Goal: Task Accomplishment & Management: Use online tool/utility

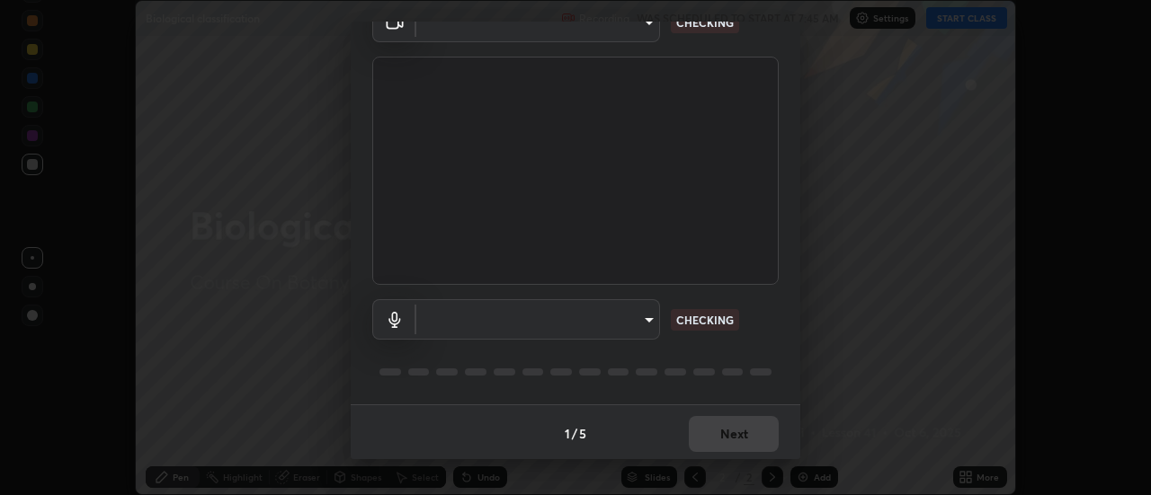
scroll to position [94, 0]
type input "3fb0db9b948ee014c865c74d3d253d8b81db7a3fe99a51a232c6435469281ce5"
type input "f3604cd5161b48aab7881b97f2e7e6a29828c21ac58aee31058a017e89eaad76"
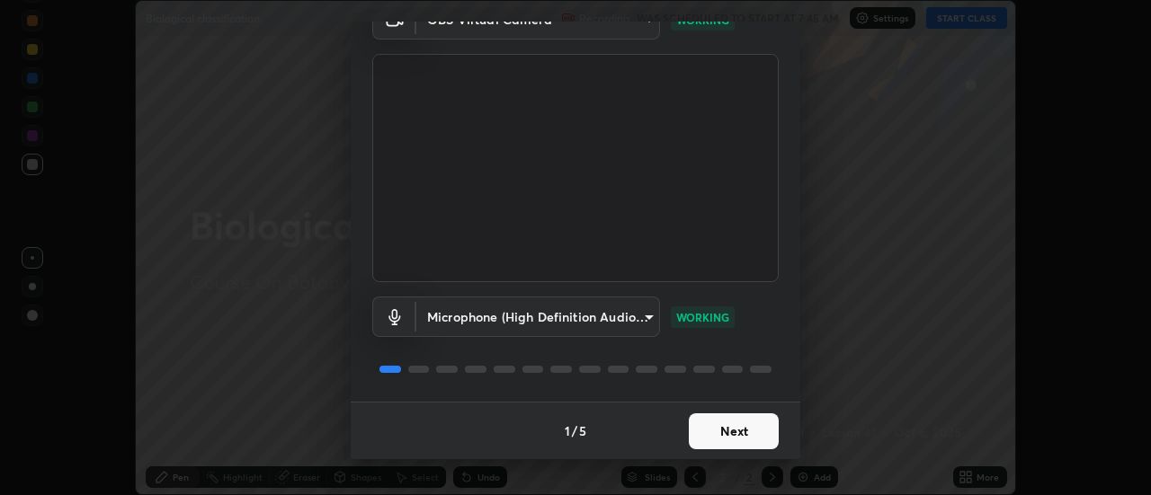
click at [719, 432] on button "Next" at bounding box center [734, 431] width 90 height 36
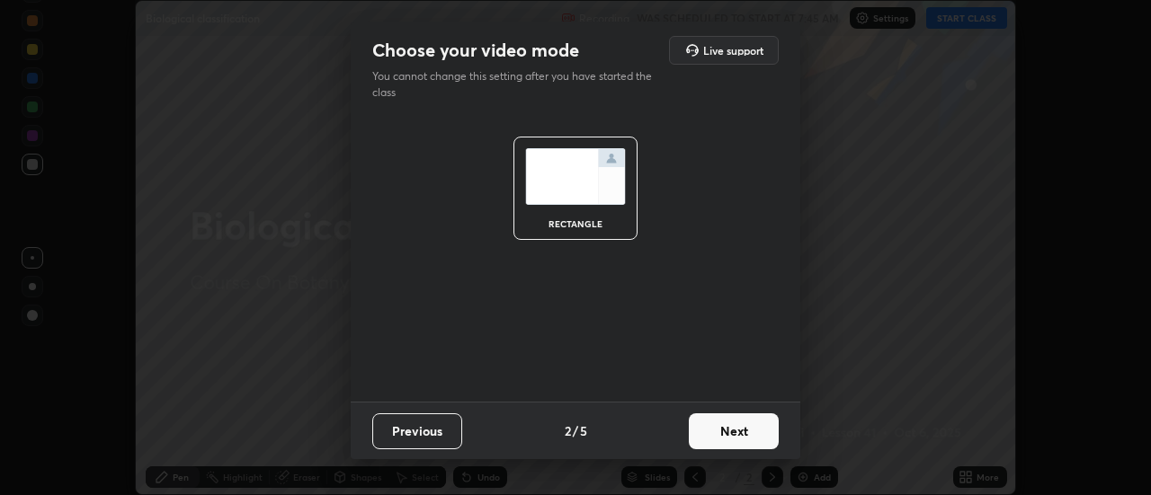
scroll to position [0, 0]
click at [745, 431] on button "Next" at bounding box center [734, 431] width 90 height 36
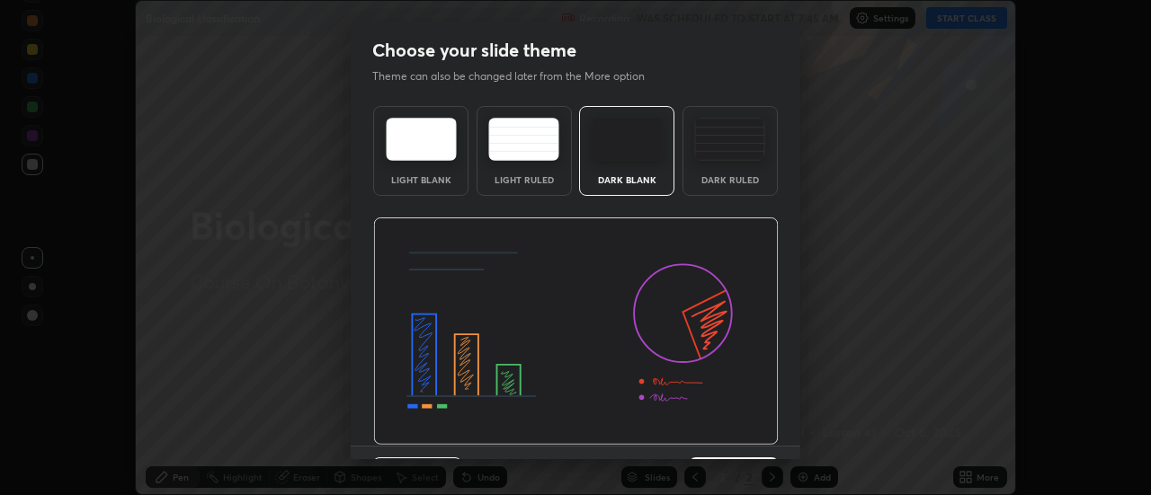
scroll to position [44, 0]
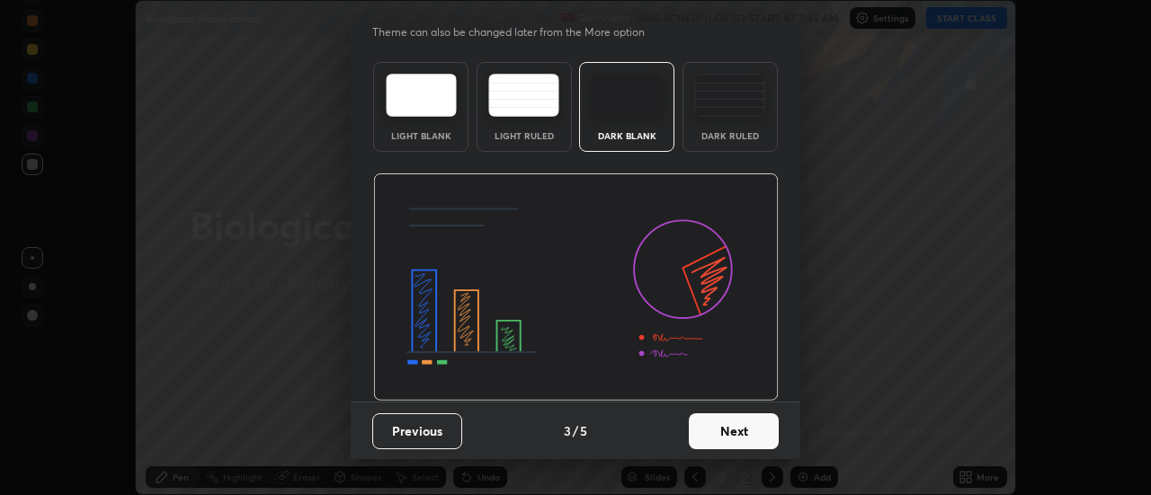
click at [737, 430] on button "Next" at bounding box center [734, 431] width 90 height 36
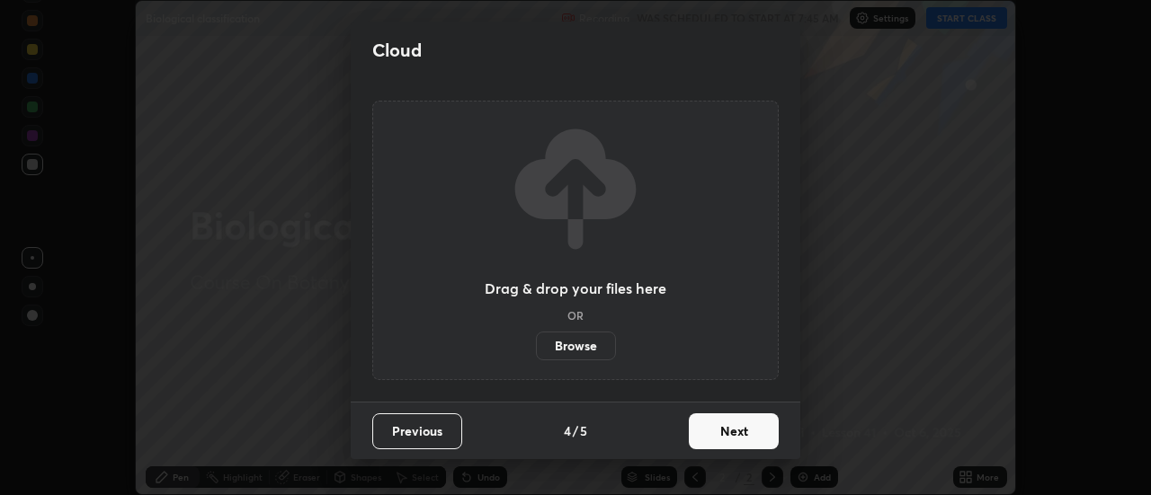
scroll to position [0, 0]
click at [739, 434] on button "Next" at bounding box center [734, 431] width 90 height 36
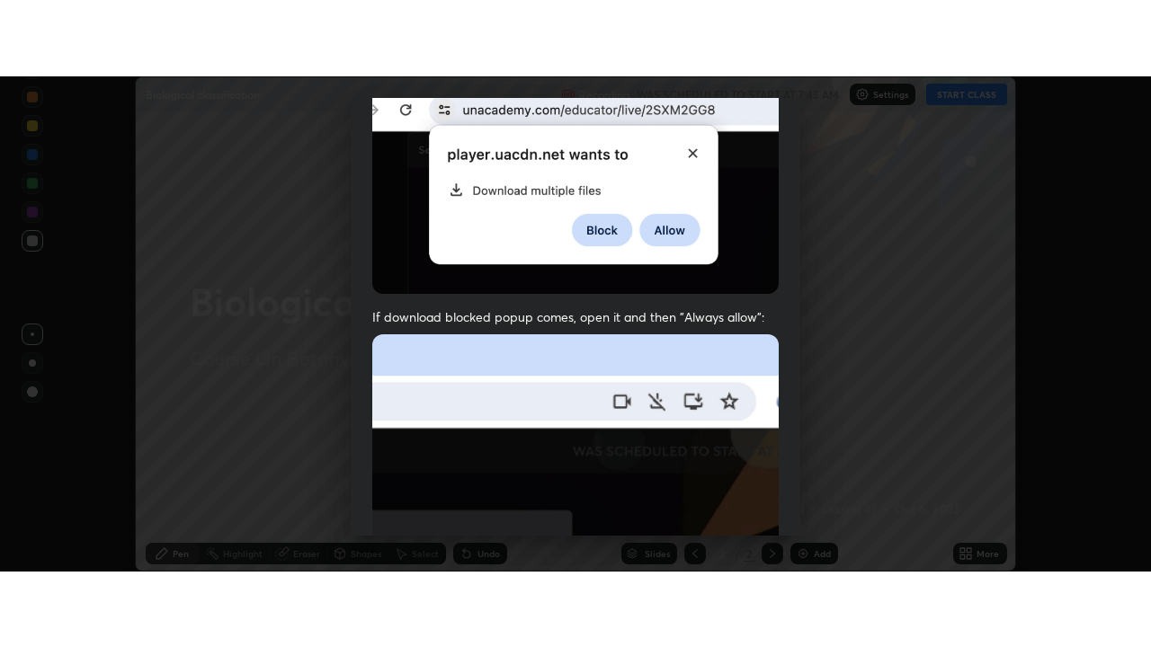
scroll to position [461, 0]
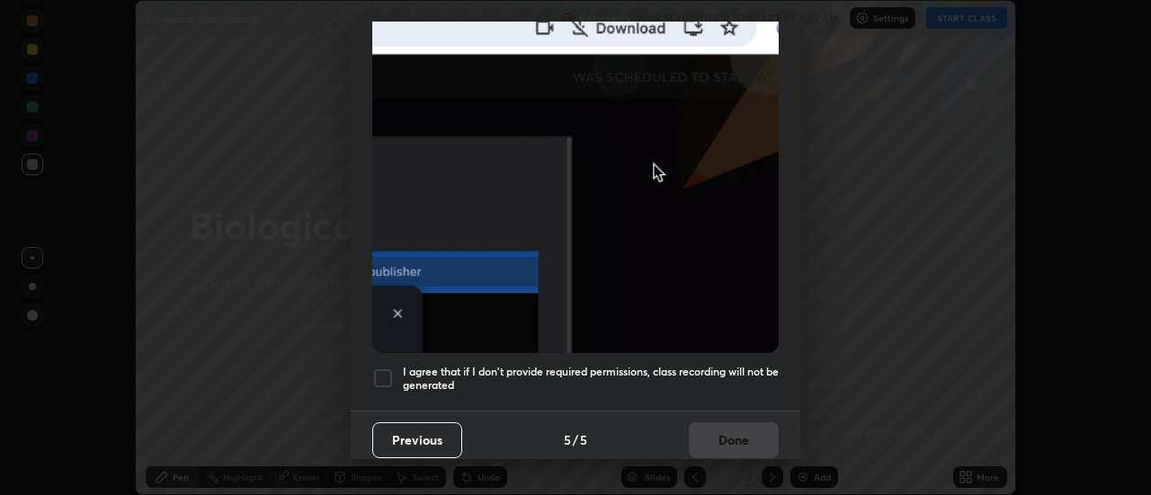
click at [381, 371] on div at bounding box center [383, 379] width 22 height 22
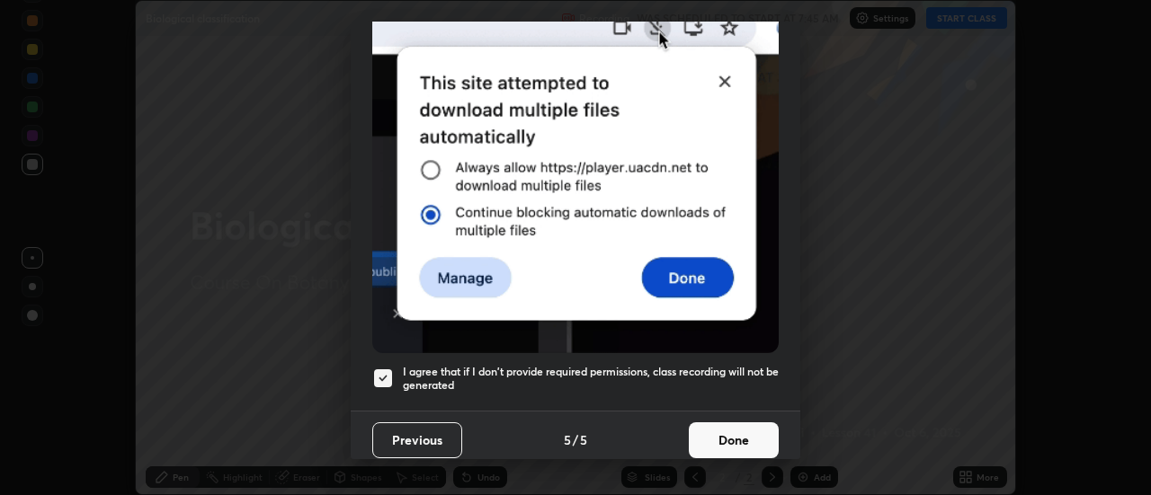
click at [713, 433] on button "Done" at bounding box center [734, 440] width 90 height 36
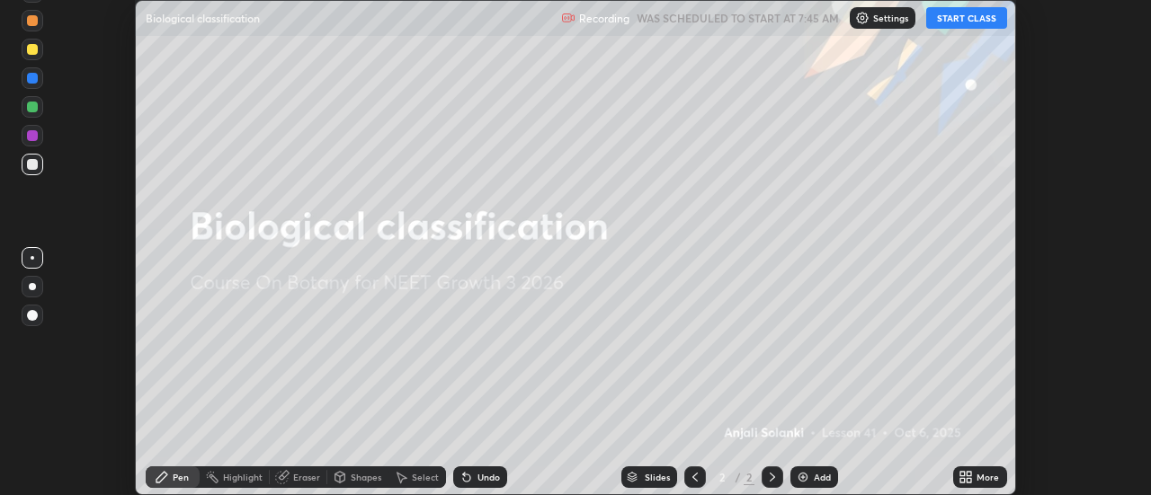
click at [966, 23] on button "START CLASS" at bounding box center [966, 18] width 81 height 22
click at [967, 472] on icon at bounding box center [969, 474] width 4 height 4
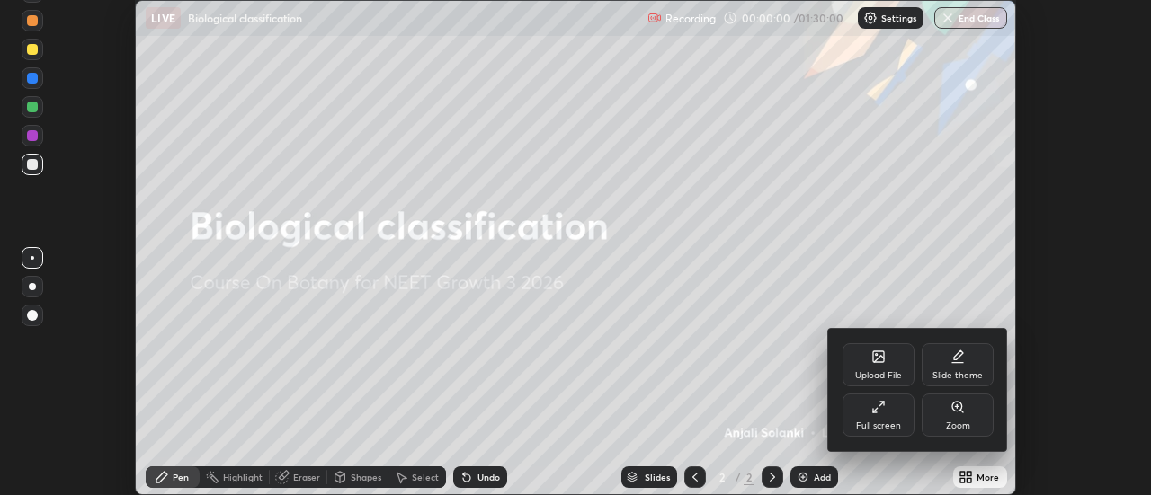
click at [882, 406] on icon at bounding box center [878, 407] width 14 height 14
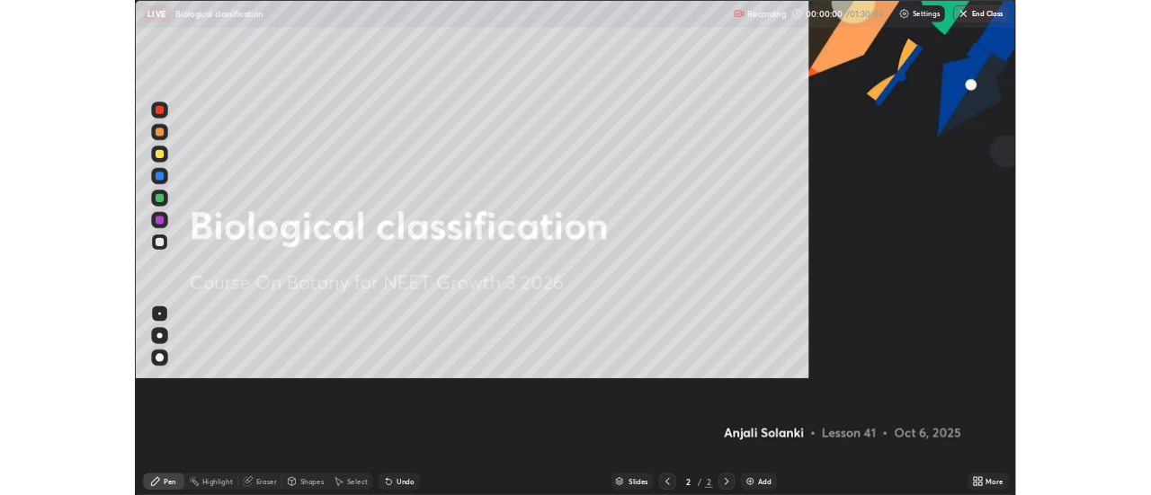
scroll to position [647, 1151]
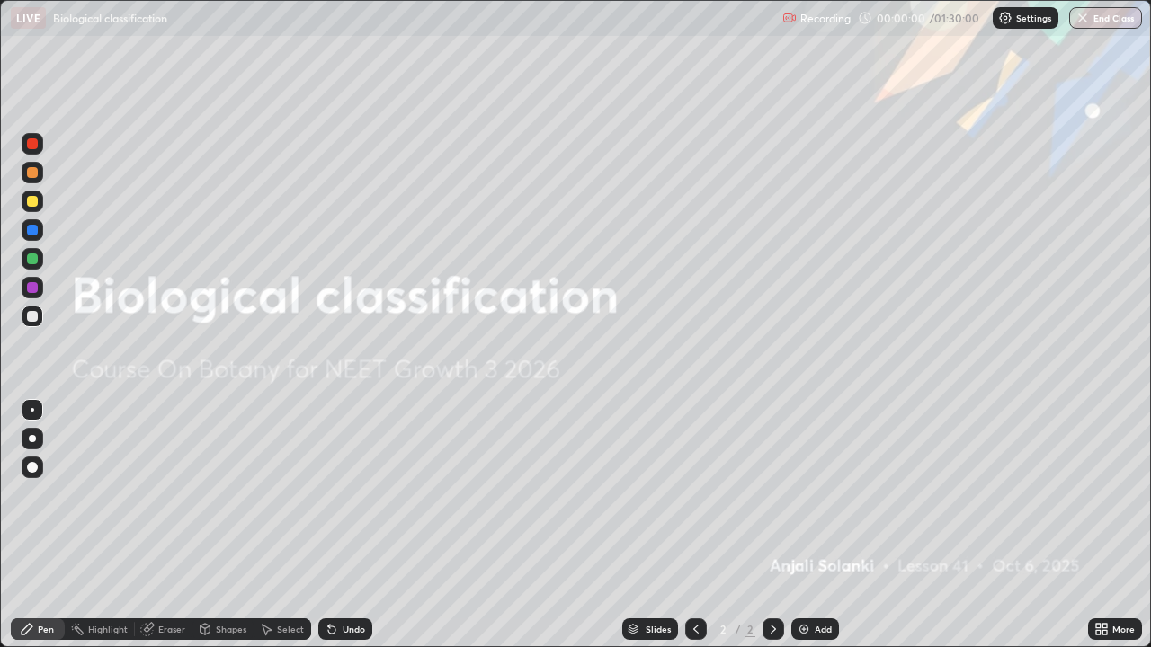
click at [1104, 494] on icon at bounding box center [1104, 626] width 4 height 4
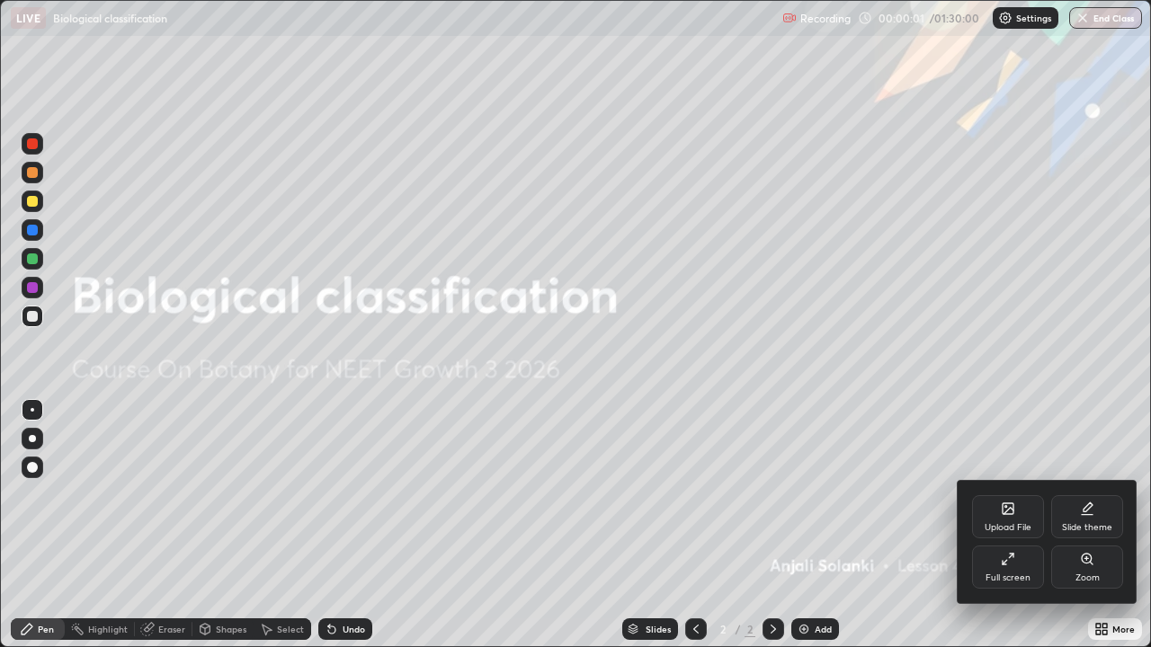
click at [1088, 494] on div "Slide theme" at bounding box center [1087, 516] width 72 height 43
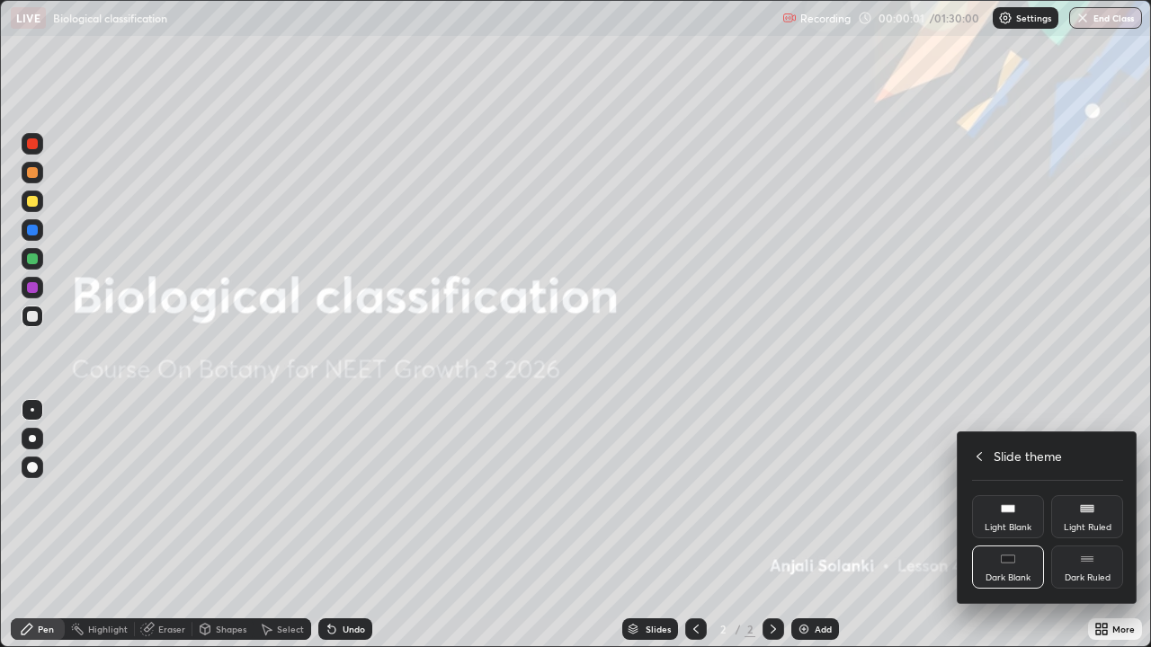
click at [1091, 494] on div "Dark Ruled" at bounding box center [1087, 578] width 46 height 9
click at [798, 494] on div at bounding box center [575, 323] width 1151 height 647
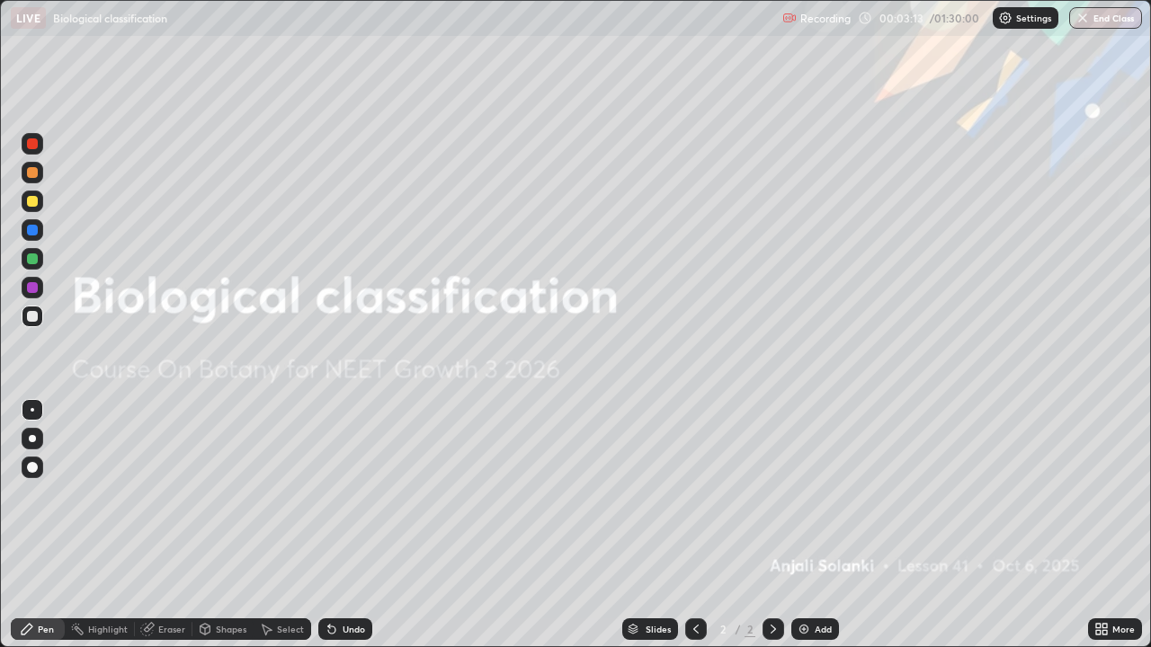
click at [798, 494] on img at bounding box center [803, 629] width 14 height 14
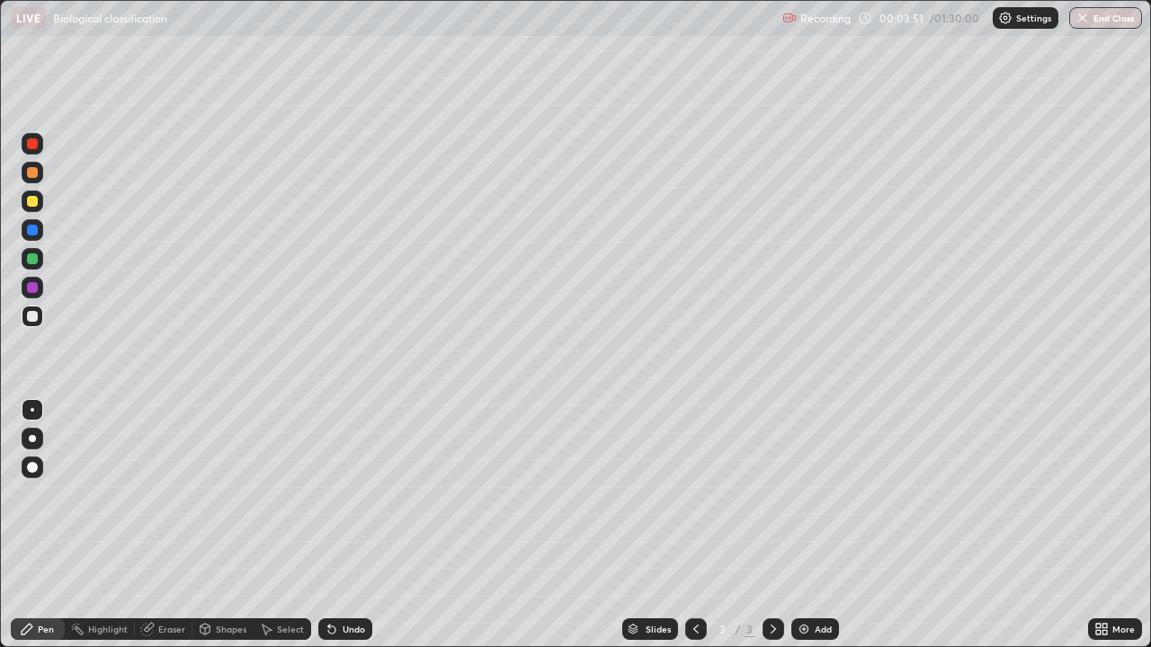
click at [37, 196] on div at bounding box center [33, 202] width 22 height 22
click at [328, 494] on icon at bounding box center [329, 626] width 2 height 2
click at [34, 200] on div at bounding box center [32, 201] width 11 height 11
click at [36, 316] on div at bounding box center [32, 316] width 11 height 11
click at [37, 309] on div at bounding box center [33, 317] width 22 height 22
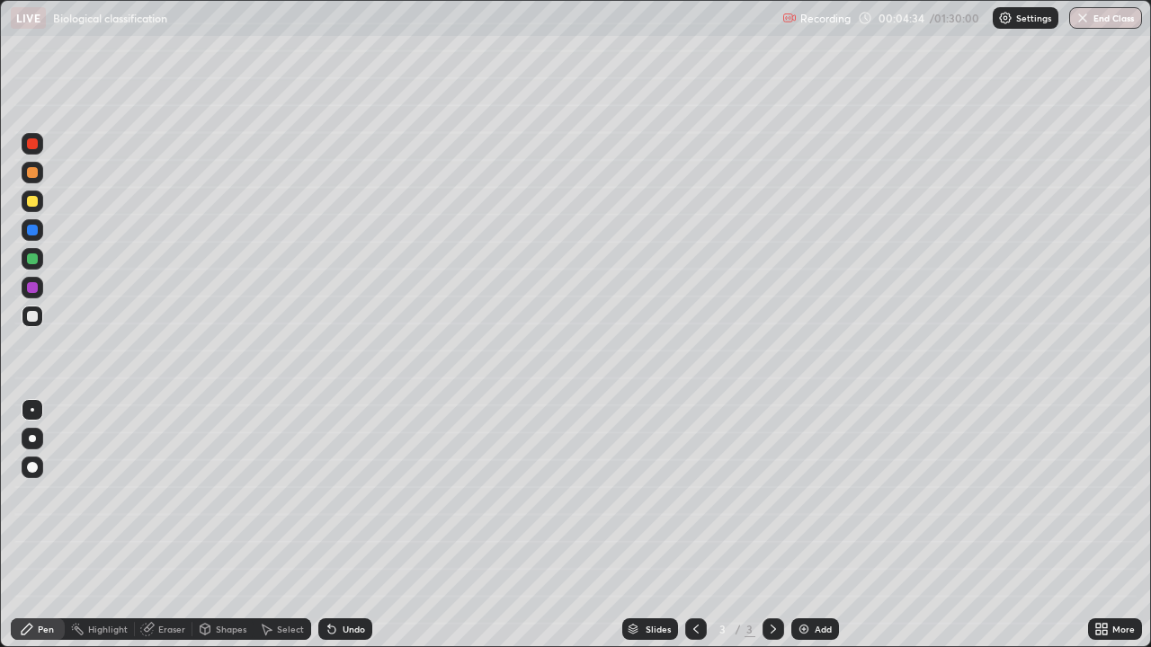
click at [40, 258] on div at bounding box center [33, 259] width 22 height 22
click at [28, 205] on div at bounding box center [32, 201] width 11 height 11
click at [39, 312] on div at bounding box center [33, 317] width 22 height 22
click at [31, 316] on div at bounding box center [32, 316] width 11 height 11
click at [40, 316] on div at bounding box center [33, 317] width 22 height 22
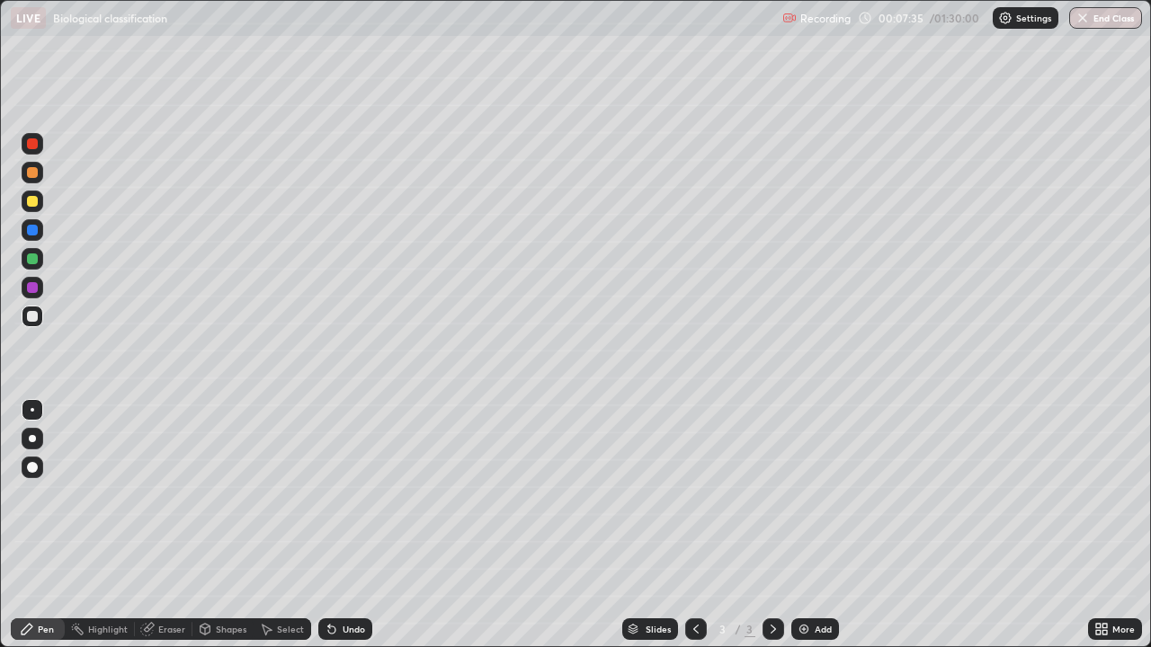
click at [31, 200] on div at bounding box center [32, 201] width 11 height 11
click at [36, 313] on div at bounding box center [32, 316] width 11 height 11
click at [35, 229] on div at bounding box center [32, 230] width 11 height 11
click at [39, 312] on div at bounding box center [33, 317] width 22 height 22
click at [804, 494] on img at bounding box center [803, 629] width 14 height 14
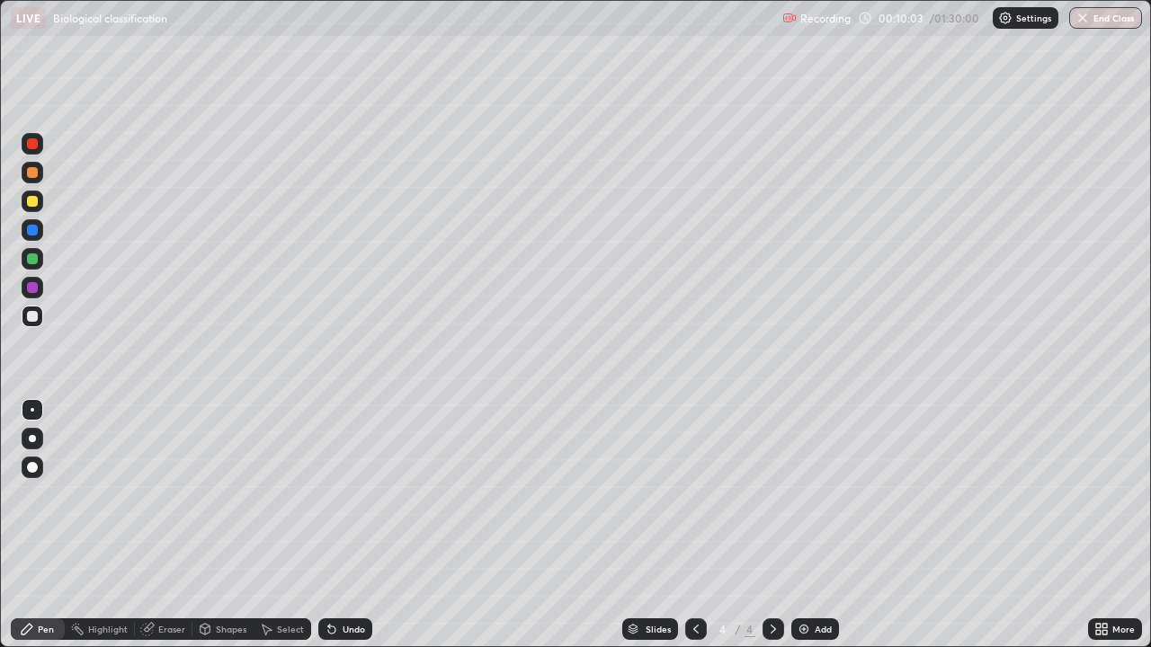
click at [36, 201] on div at bounding box center [32, 201] width 11 height 11
click at [40, 309] on div at bounding box center [33, 317] width 22 height 22
click at [38, 257] on div at bounding box center [33, 259] width 22 height 22
click at [31, 318] on div at bounding box center [32, 316] width 11 height 11
click at [37, 230] on div at bounding box center [32, 230] width 11 height 11
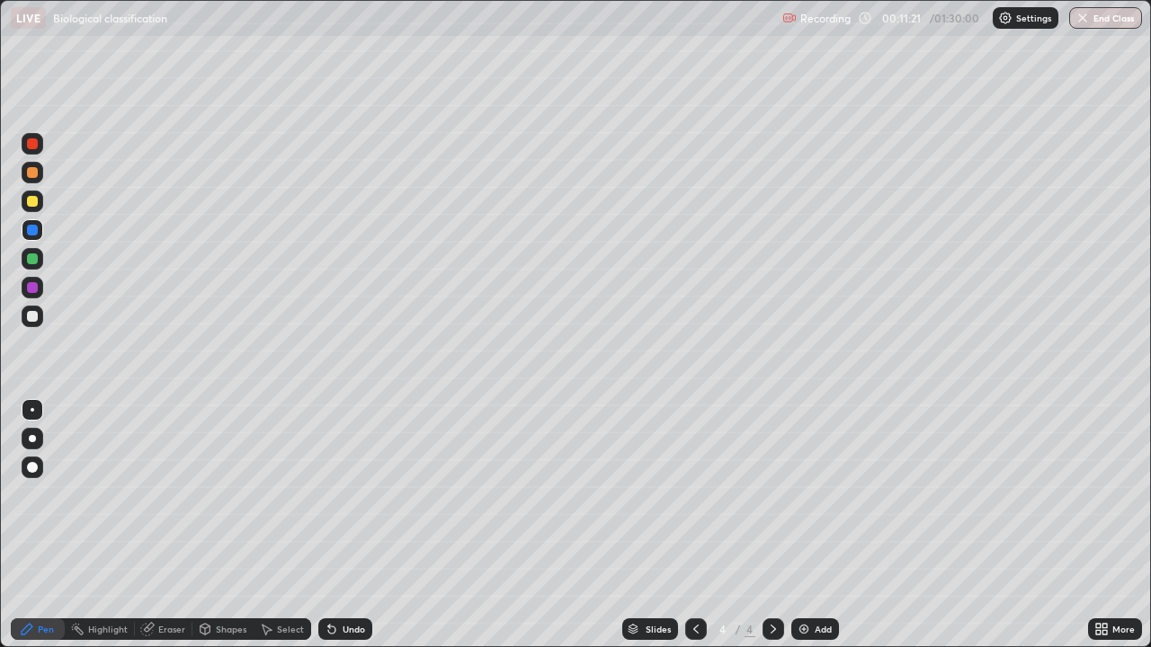
click at [36, 314] on div at bounding box center [32, 316] width 11 height 11
click at [36, 253] on div at bounding box center [32, 258] width 11 height 11
click at [36, 312] on div at bounding box center [32, 316] width 11 height 11
click at [328, 494] on icon at bounding box center [329, 626] width 2 height 2
click at [339, 494] on div "Undo" at bounding box center [345, 629] width 54 height 22
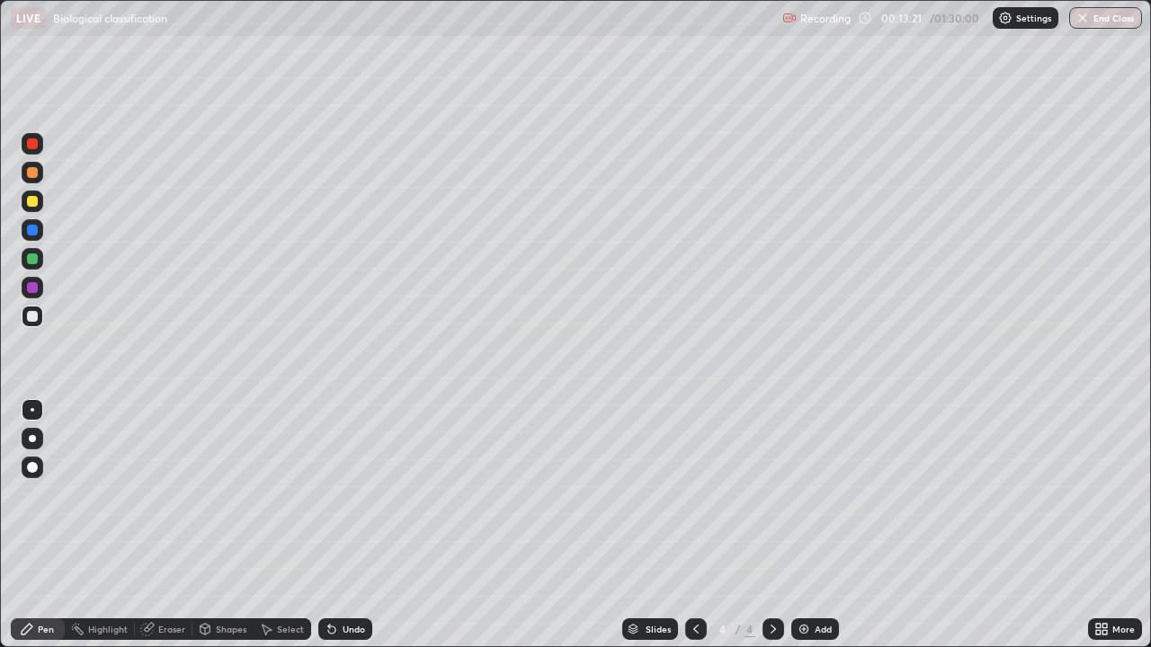
click at [328, 494] on icon at bounding box center [329, 626] width 2 height 2
click at [34, 206] on div at bounding box center [32, 201] width 11 height 11
click at [29, 259] on div at bounding box center [32, 258] width 11 height 11
click at [29, 201] on div at bounding box center [32, 201] width 11 height 11
click at [30, 147] on div at bounding box center [32, 143] width 11 height 11
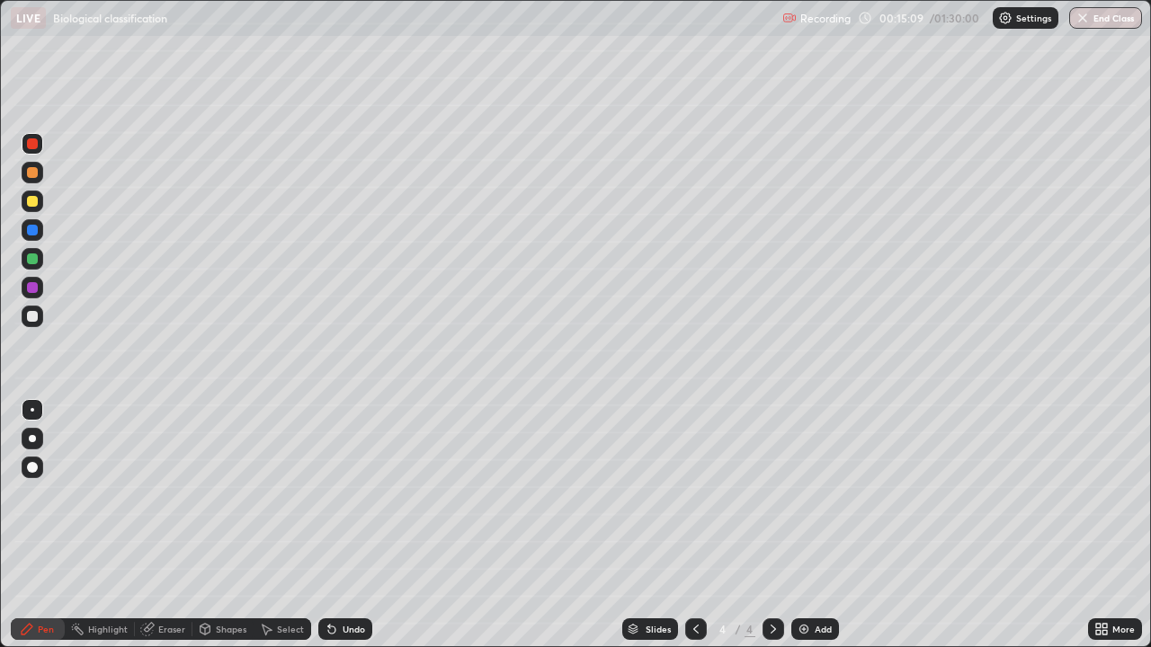
click at [30, 313] on div at bounding box center [32, 316] width 11 height 11
click at [801, 494] on img at bounding box center [803, 629] width 14 height 14
click at [33, 195] on div at bounding box center [33, 202] width 22 height 22
click at [31, 312] on div at bounding box center [32, 316] width 11 height 11
click at [29, 494] on div "Pen" at bounding box center [38, 629] width 54 height 36
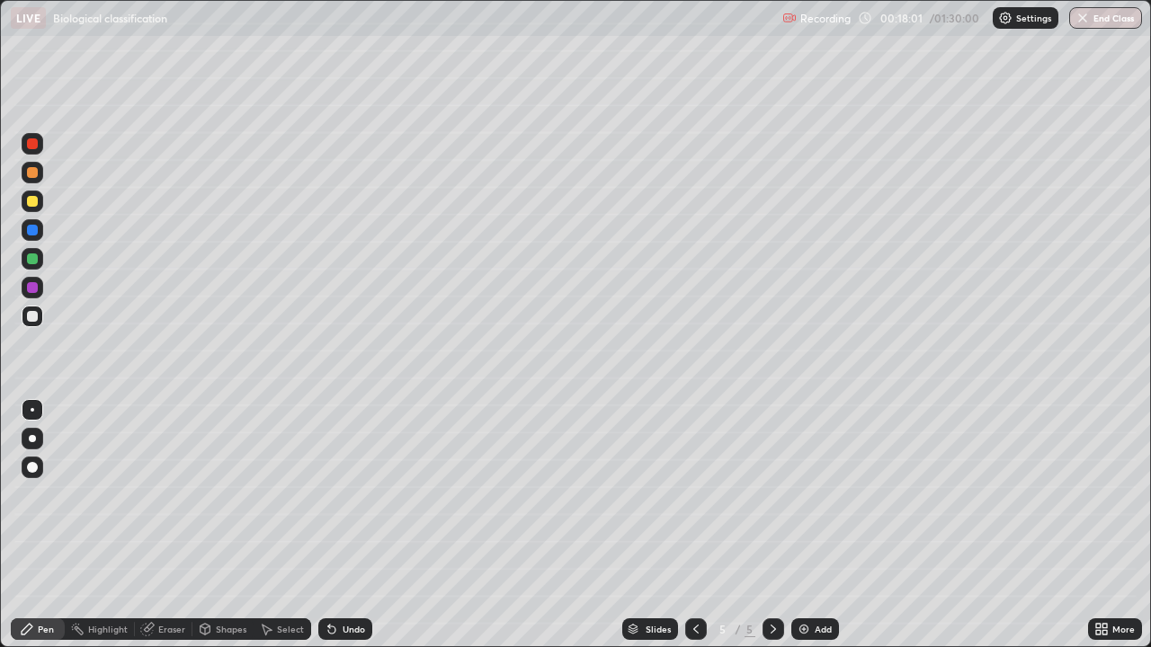
click at [37, 260] on div at bounding box center [32, 258] width 11 height 11
click at [36, 314] on div at bounding box center [32, 316] width 11 height 11
click at [32, 145] on div at bounding box center [32, 143] width 11 height 11
click at [328, 494] on icon at bounding box center [331, 630] width 7 height 7
click at [35, 196] on div at bounding box center [32, 201] width 11 height 11
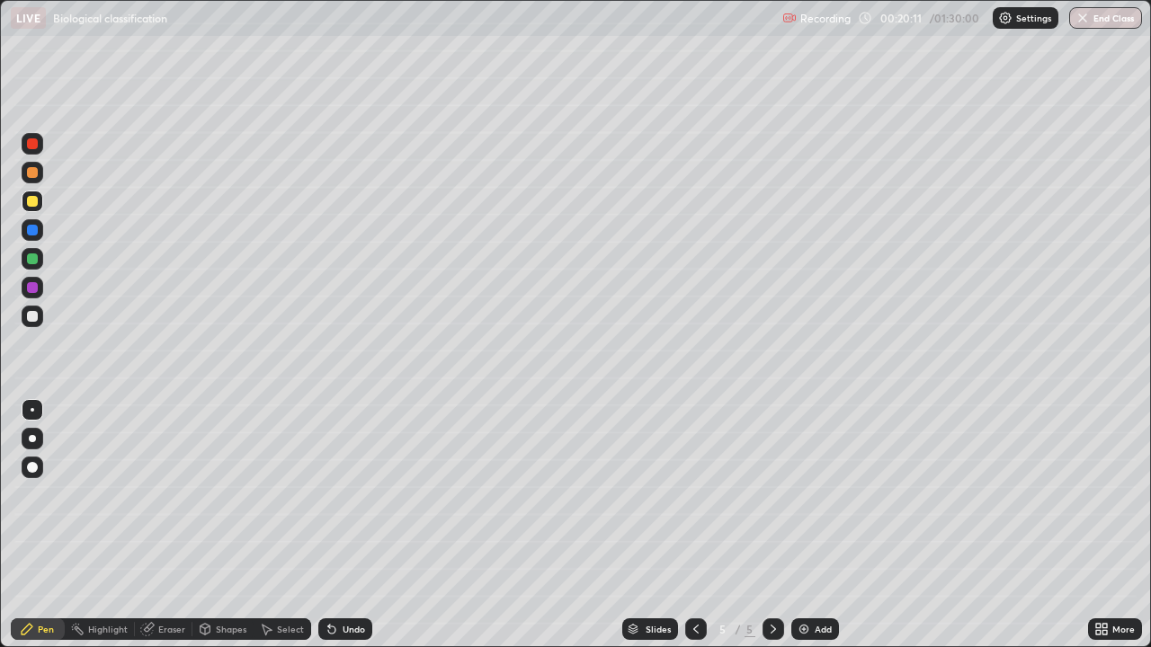
click at [332, 494] on div "Undo" at bounding box center [345, 629] width 54 height 22
click at [328, 494] on icon at bounding box center [329, 626] width 2 height 2
click at [31, 259] on div at bounding box center [32, 258] width 11 height 11
click at [29, 200] on div at bounding box center [32, 201] width 11 height 11
click at [35, 311] on div at bounding box center [32, 316] width 11 height 11
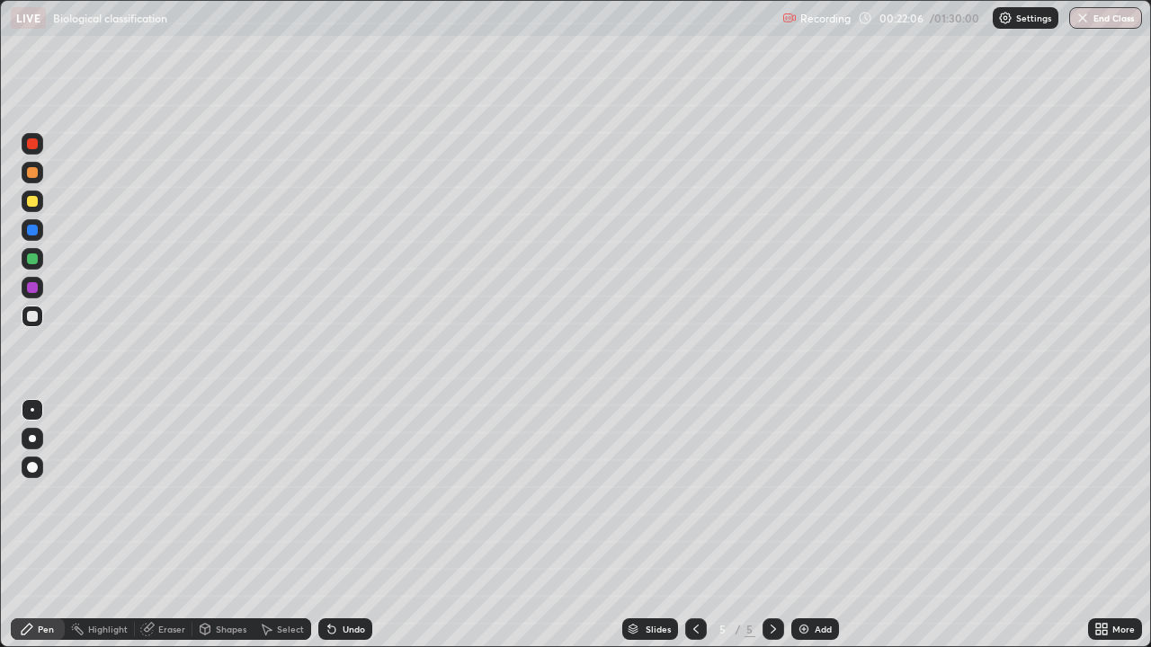
click at [328, 494] on icon at bounding box center [329, 626] width 2 height 2
click at [329, 494] on icon at bounding box center [331, 630] width 7 height 7
click at [328, 494] on icon at bounding box center [329, 626] width 2 height 2
click at [328, 494] on icon at bounding box center [331, 630] width 7 height 7
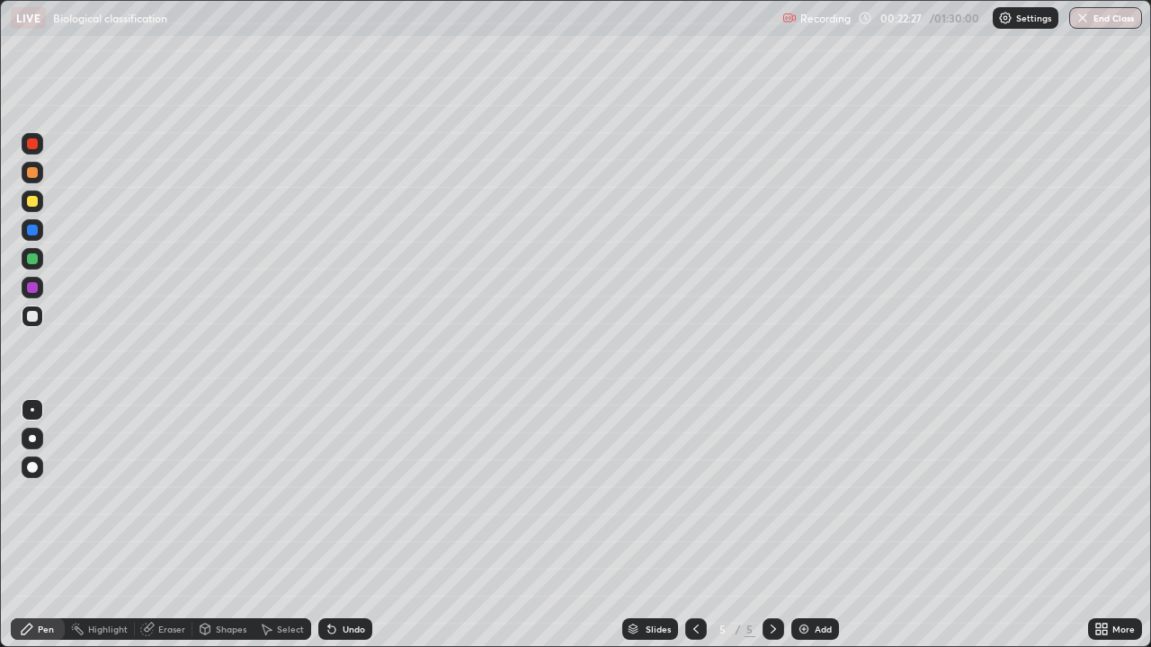
click at [329, 494] on icon at bounding box center [332, 629] width 14 height 14
click at [330, 494] on icon at bounding box center [331, 630] width 7 height 7
click at [151, 494] on icon at bounding box center [149, 627] width 10 height 9
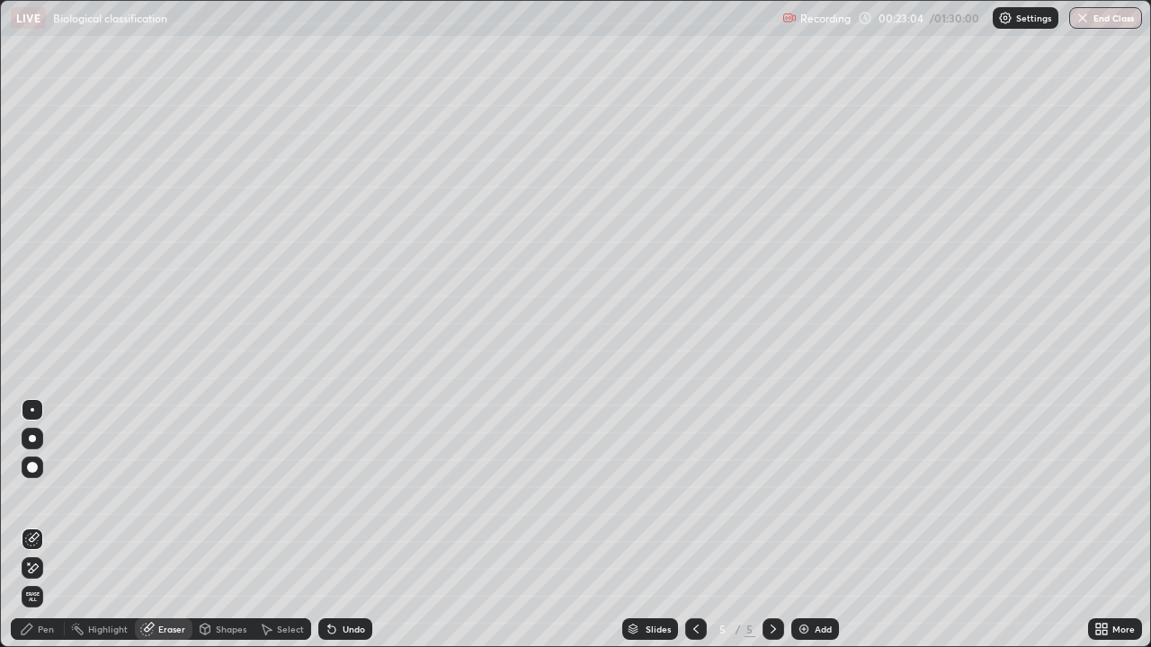
click at [36, 494] on div "Pen" at bounding box center [38, 629] width 54 height 22
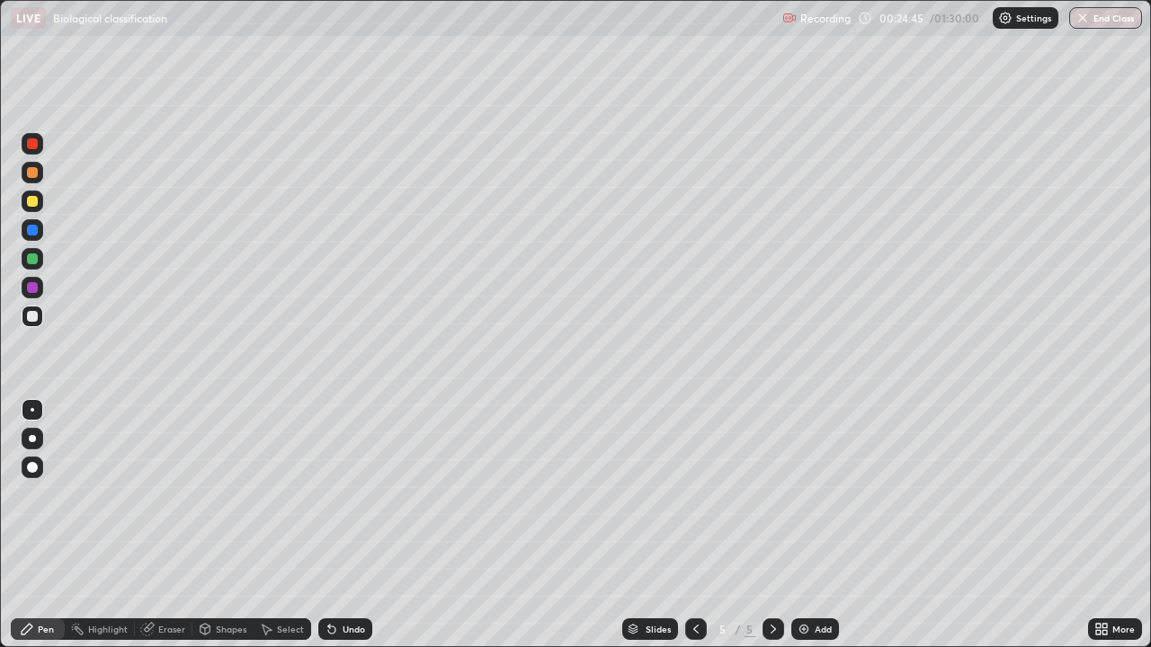
click at [802, 494] on img at bounding box center [803, 629] width 14 height 14
click at [32, 228] on div at bounding box center [32, 230] width 11 height 11
click at [36, 312] on div at bounding box center [32, 316] width 11 height 11
click at [328, 494] on div "Undo" at bounding box center [345, 629] width 54 height 22
click at [37, 194] on div at bounding box center [33, 202] width 22 height 22
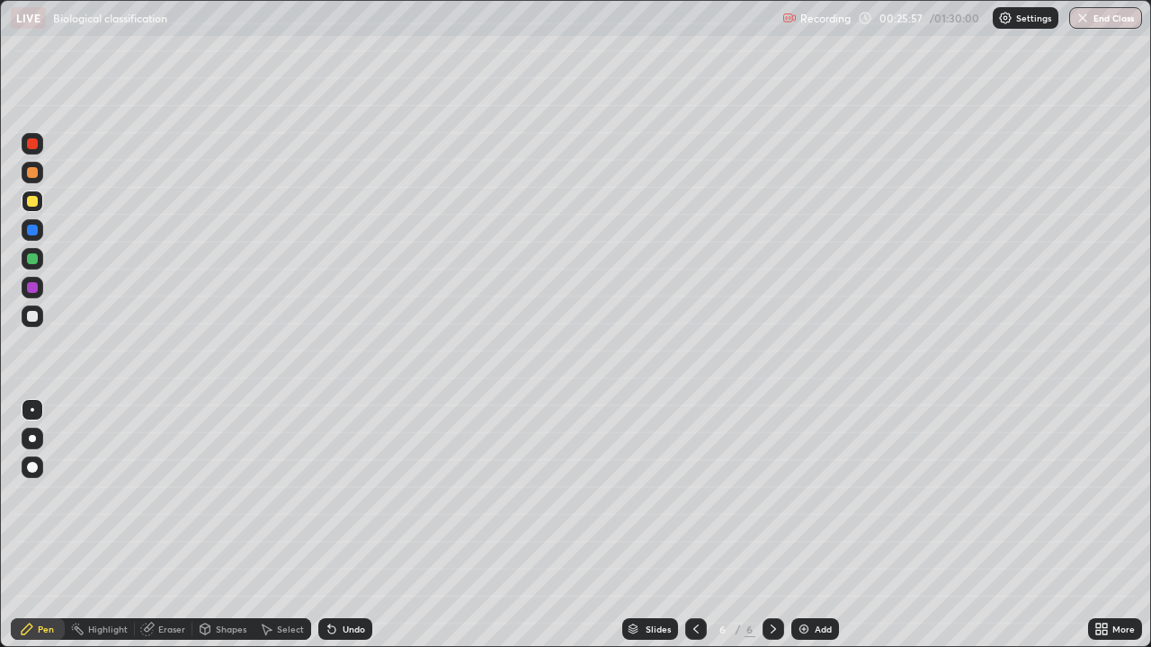
click at [40, 317] on div at bounding box center [33, 317] width 22 height 22
click at [39, 316] on div at bounding box center [33, 317] width 22 height 22
click at [33, 316] on div at bounding box center [32, 316] width 11 height 11
click at [32, 200] on div at bounding box center [32, 201] width 11 height 11
click at [40, 313] on div at bounding box center [33, 317] width 22 height 22
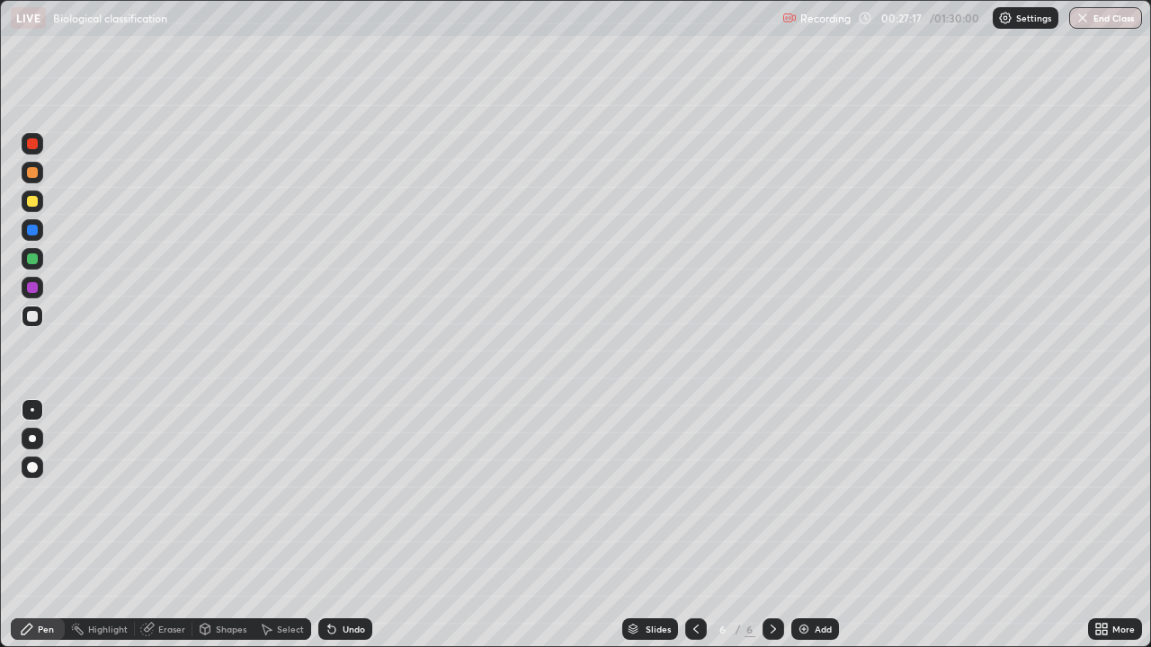
click at [32, 257] on div at bounding box center [32, 258] width 11 height 11
click at [37, 311] on div at bounding box center [33, 317] width 22 height 22
click at [31, 200] on div at bounding box center [32, 201] width 11 height 11
click at [262, 494] on icon at bounding box center [267, 630] width 10 height 11
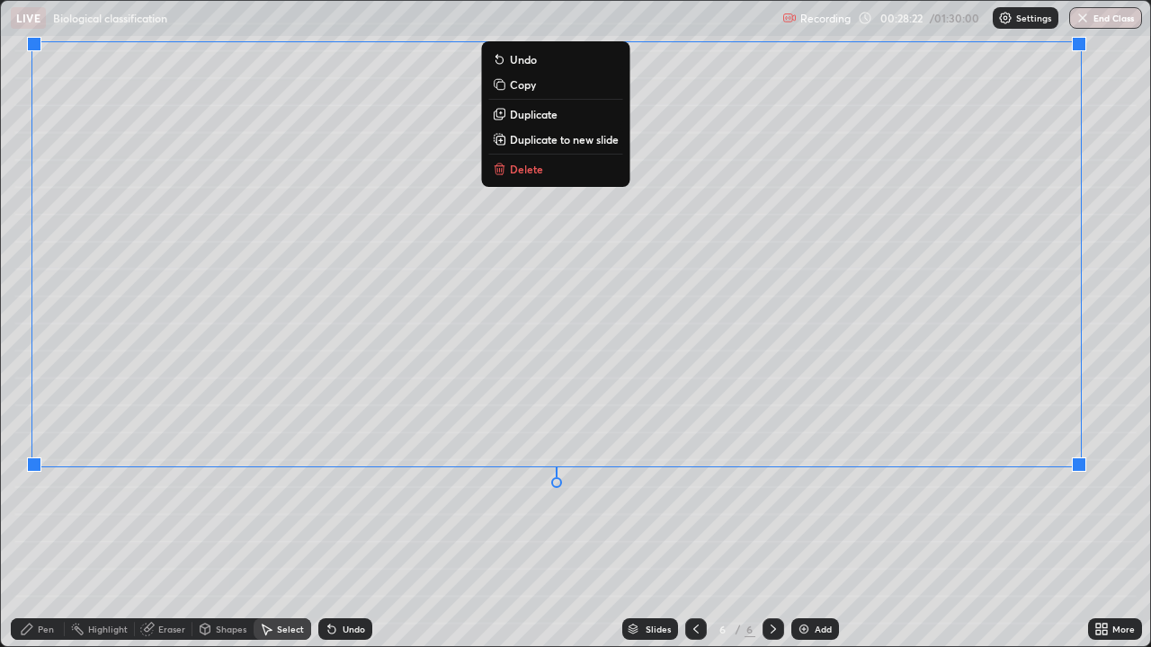
click at [31, 494] on icon at bounding box center [27, 629] width 14 height 14
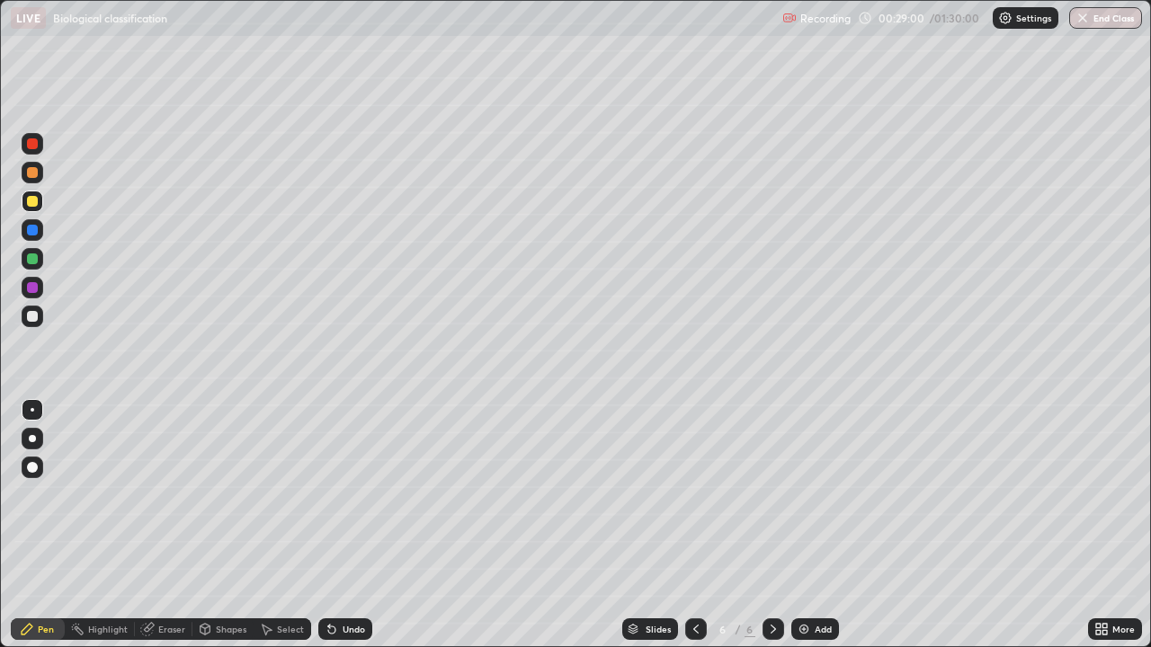
click at [33, 316] on div at bounding box center [32, 316] width 11 height 11
click at [799, 494] on img at bounding box center [803, 629] width 14 height 14
click at [33, 201] on div at bounding box center [32, 201] width 11 height 11
click at [34, 162] on div at bounding box center [33, 173] width 22 height 22
click at [30, 315] on div at bounding box center [32, 316] width 11 height 11
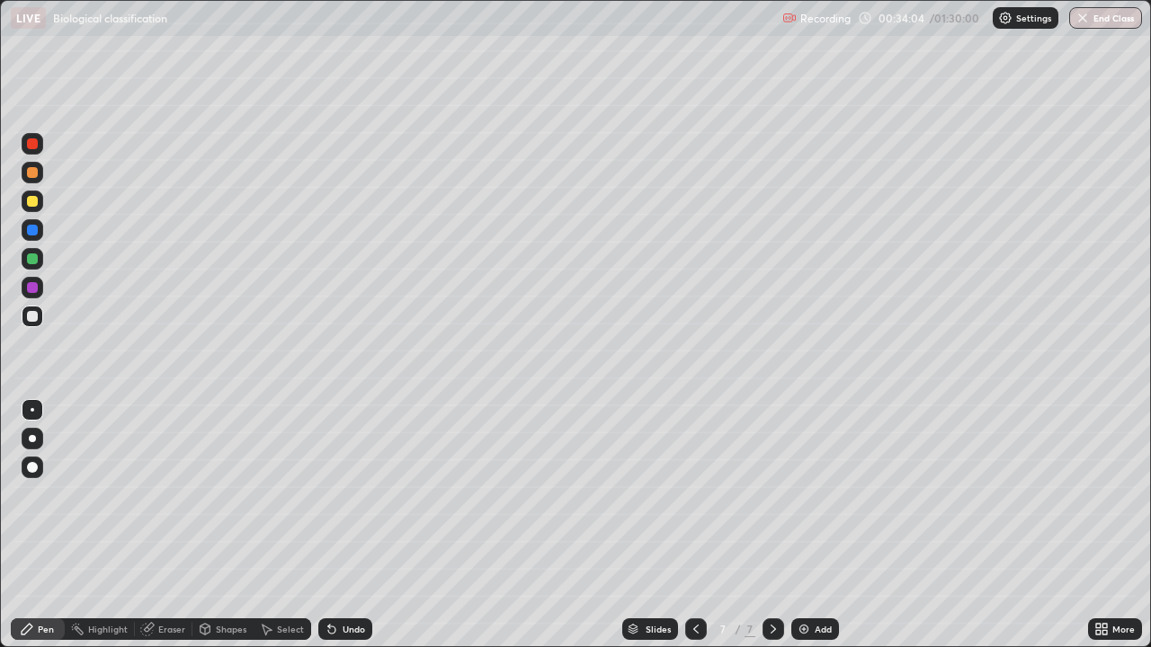
click at [34, 254] on div at bounding box center [32, 258] width 11 height 11
click at [36, 316] on div at bounding box center [32, 316] width 11 height 11
click at [31, 172] on div at bounding box center [32, 172] width 11 height 11
click at [40, 309] on div at bounding box center [33, 317] width 22 height 22
click at [328, 494] on icon at bounding box center [329, 626] width 2 height 2
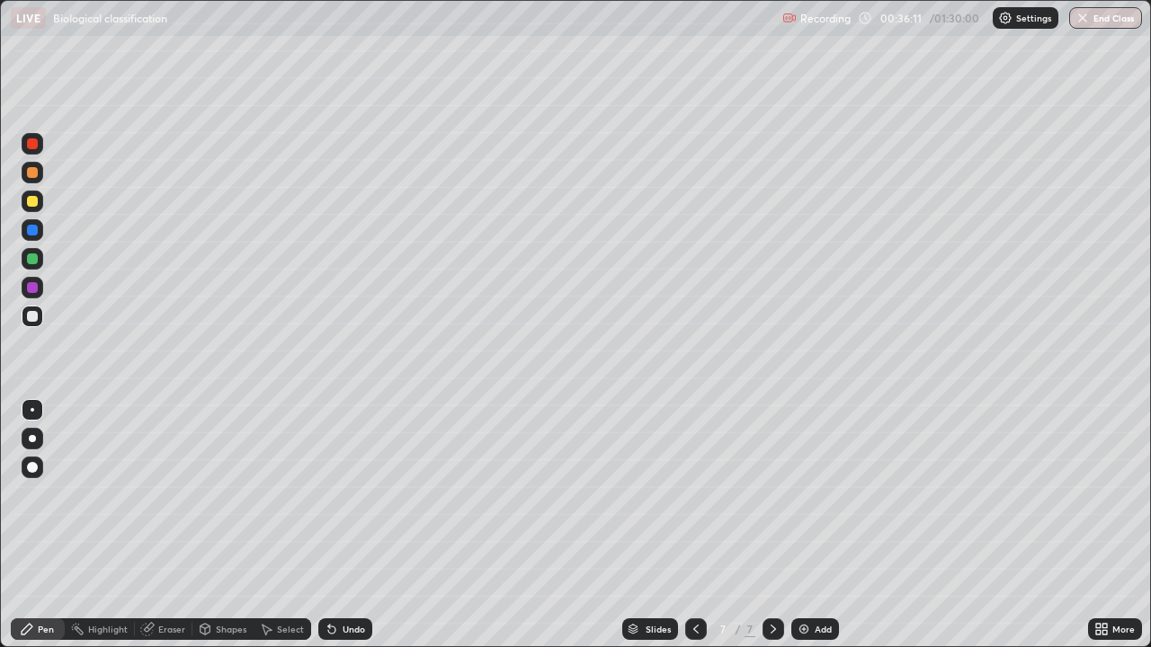
click at [328, 494] on icon at bounding box center [329, 626] width 2 height 2
click at [328, 494] on div "Undo" at bounding box center [345, 629] width 54 height 22
click at [35, 256] on div at bounding box center [32, 258] width 11 height 11
click at [275, 494] on div "Select" at bounding box center [282, 629] width 58 height 22
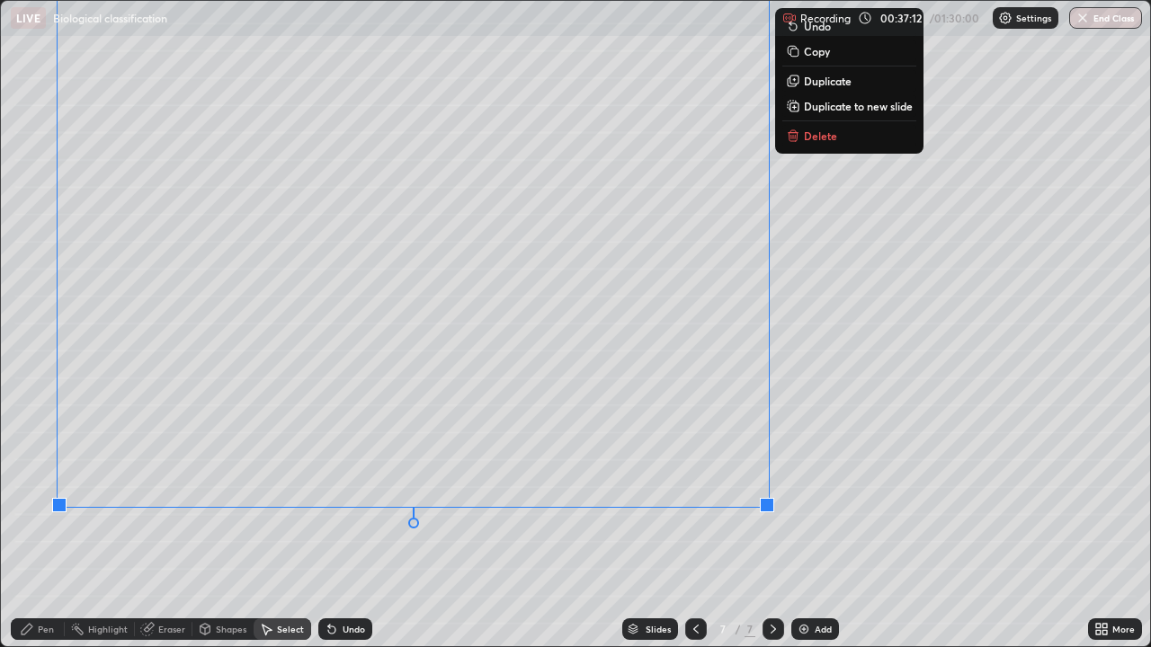
click at [35, 494] on div "Pen" at bounding box center [38, 629] width 54 height 22
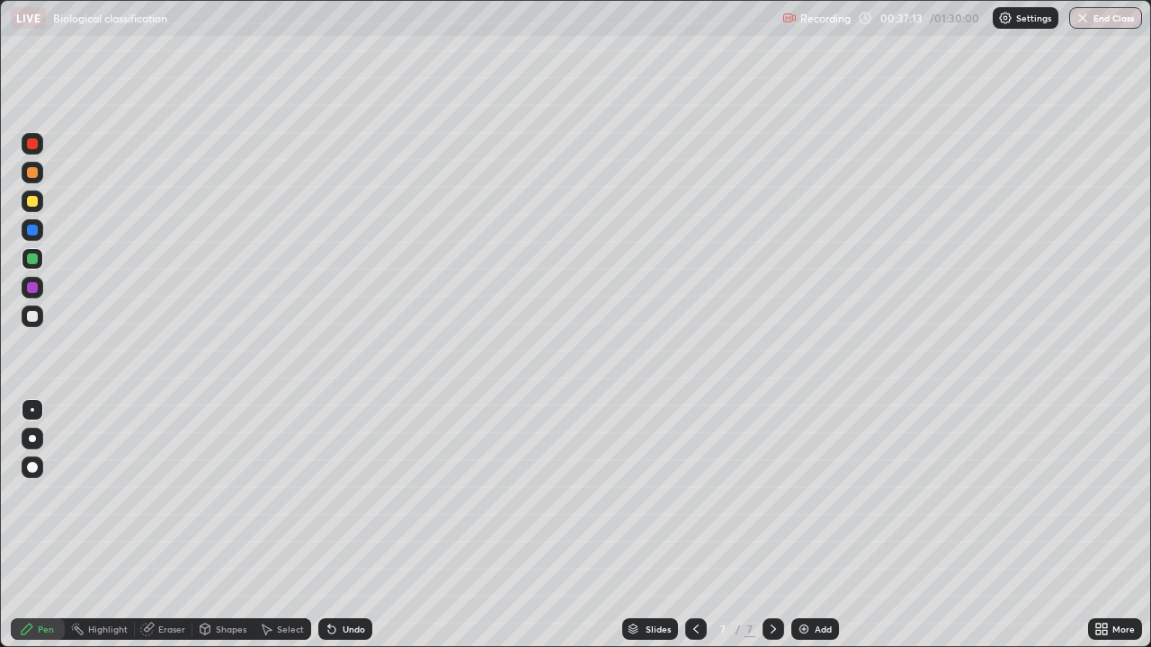
click at [31, 197] on div at bounding box center [32, 201] width 11 height 11
click at [31, 167] on div at bounding box center [32, 172] width 11 height 11
click at [1096, 494] on icon at bounding box center [1098, 626] width 4 height 4
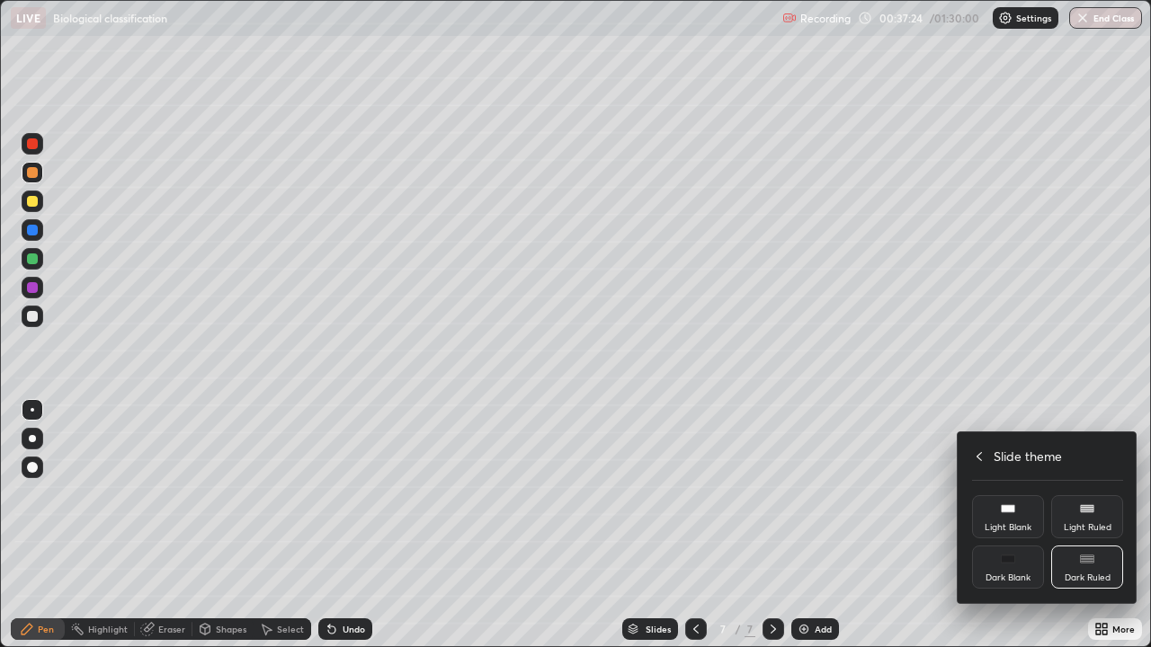
click at [979, 454] on icon at bounding box center [978, 456] width 5 height 9
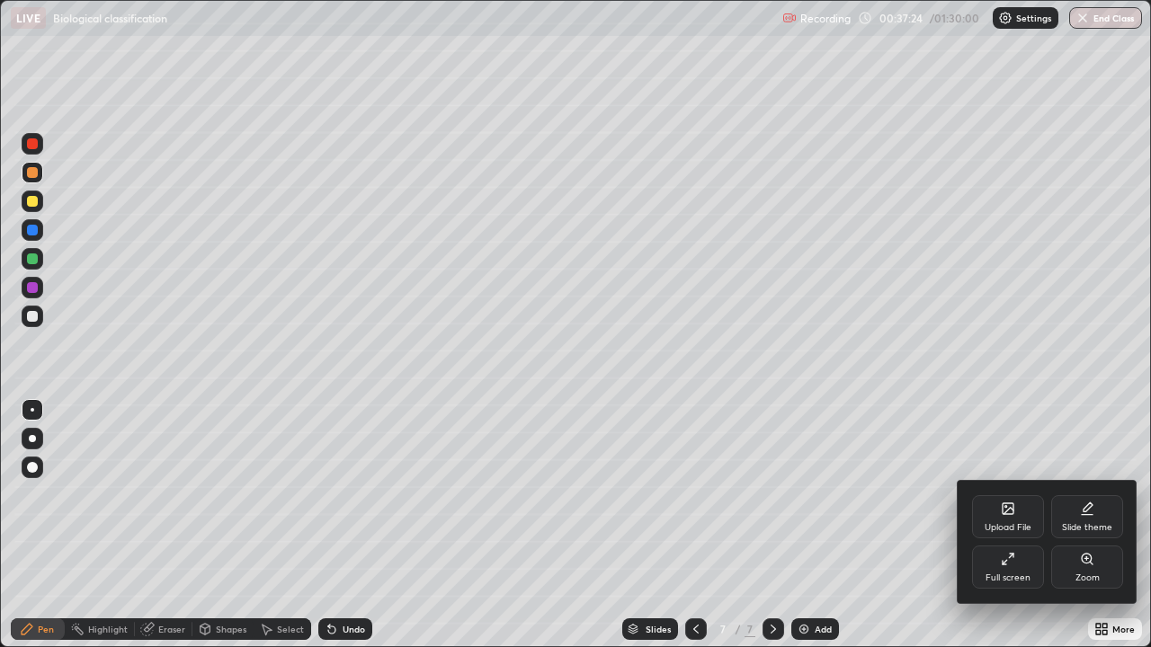
click at [1019, 494] on div "Full screen" at bounding box center [1008, 567] width 72 height 43
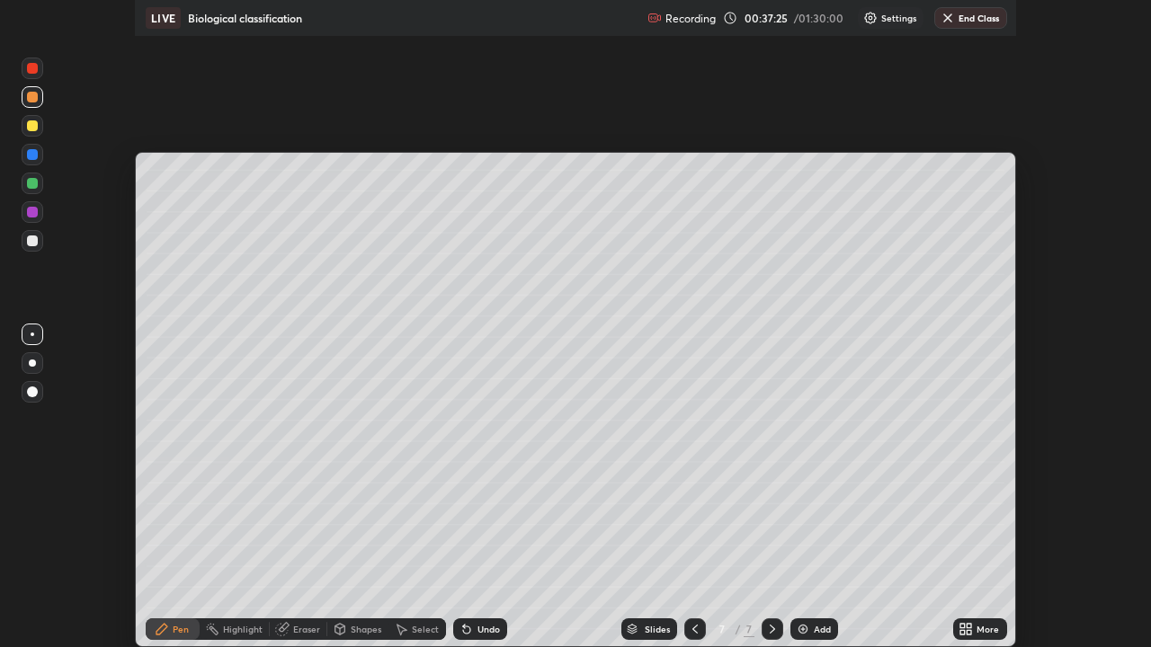
scroll to position [89396, 88740]
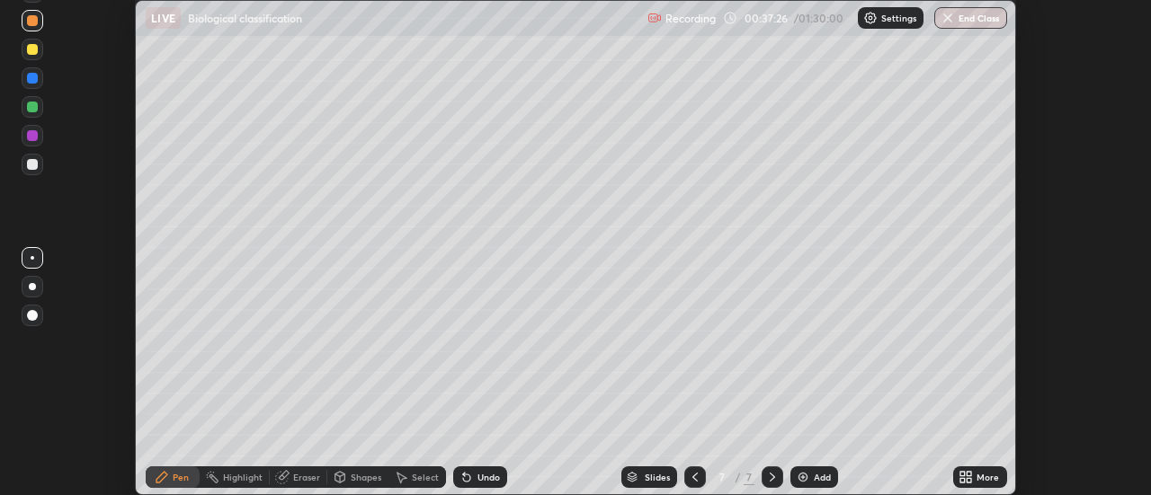
click at [961, 475] on icon at bounding box center [962, 474] width 4 height 4
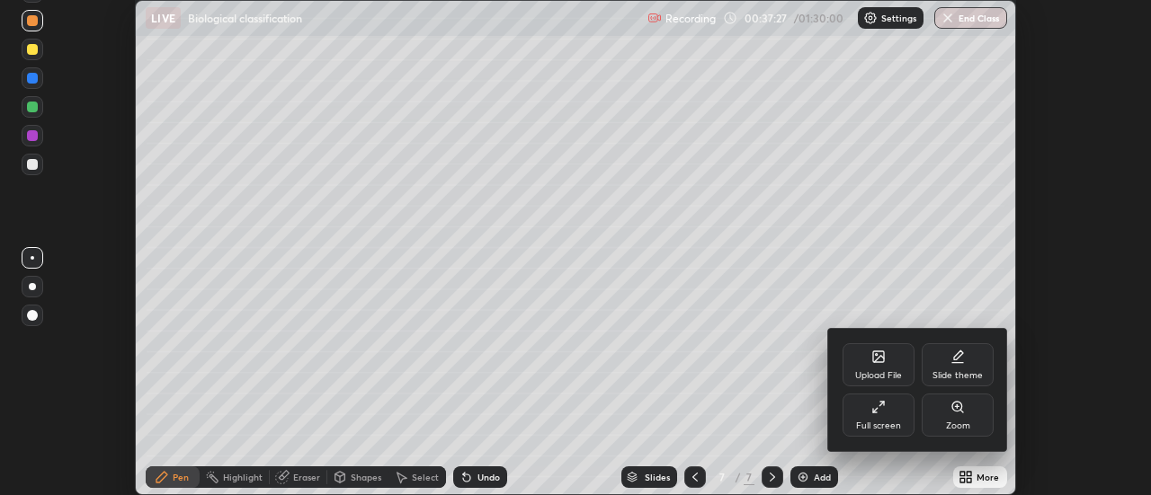
click at [876, 406] on icon at bounding box center [878, 407] width 14 height 14
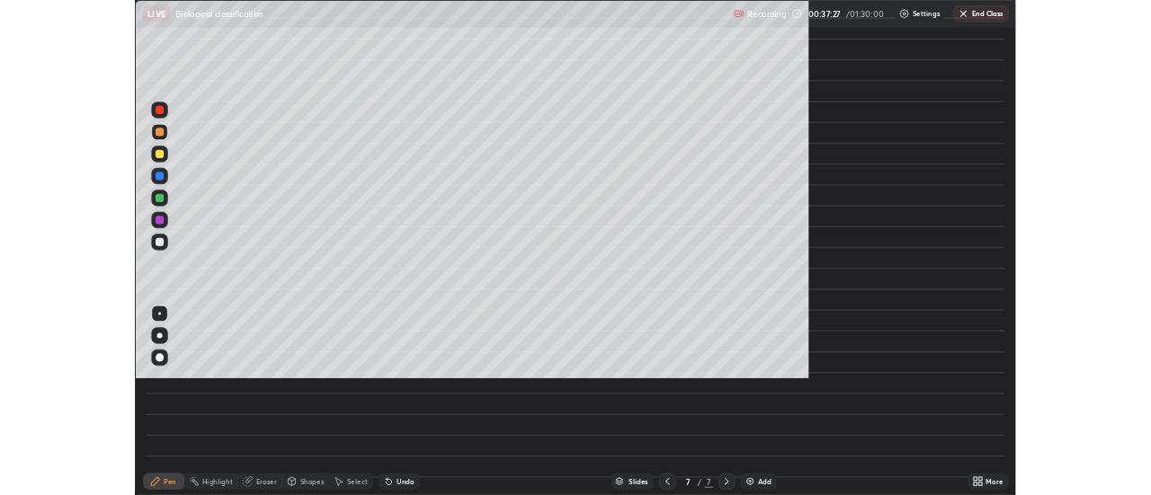
scroll to position [647, 1151]
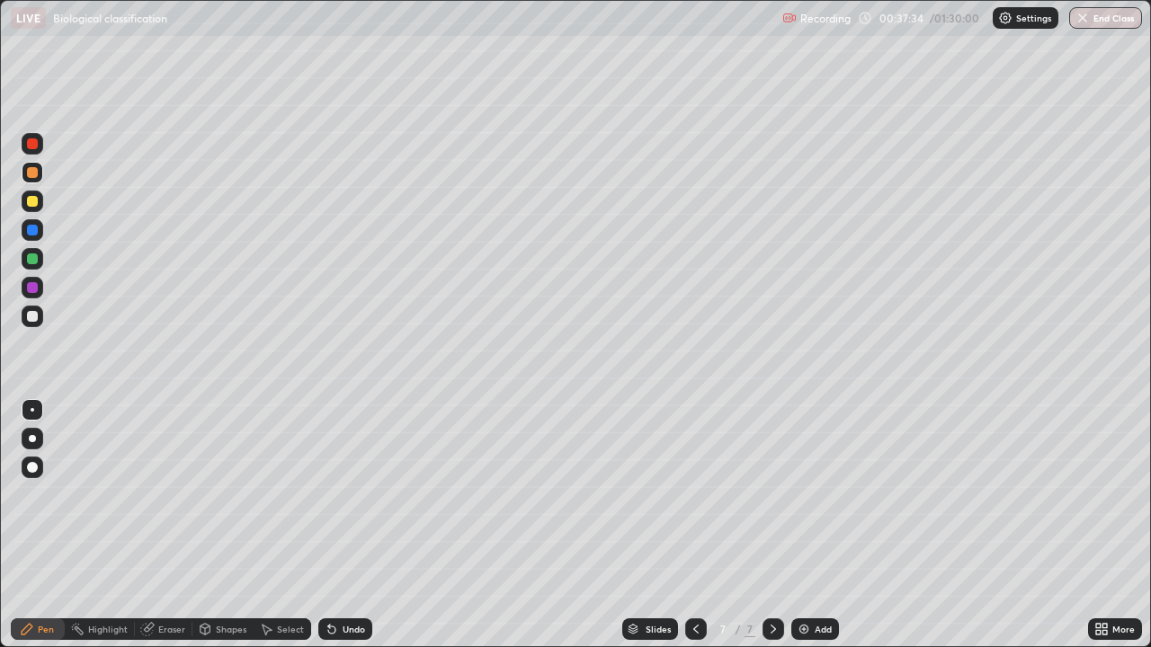
click at [35, 314] on div at bounding box center [32, 316] width 11 height 11
click at [34, 256] on div at bounding box center [32, 258] width 11 height 11
click at [37, 191] on div at bounding box center [33, 202] width 22 height 22
click at [39, 314] on div at bounding box center [33, 317] width 22 height 22
click at [32, 280] on div at bounding box center [33, 288] width 22 height 22
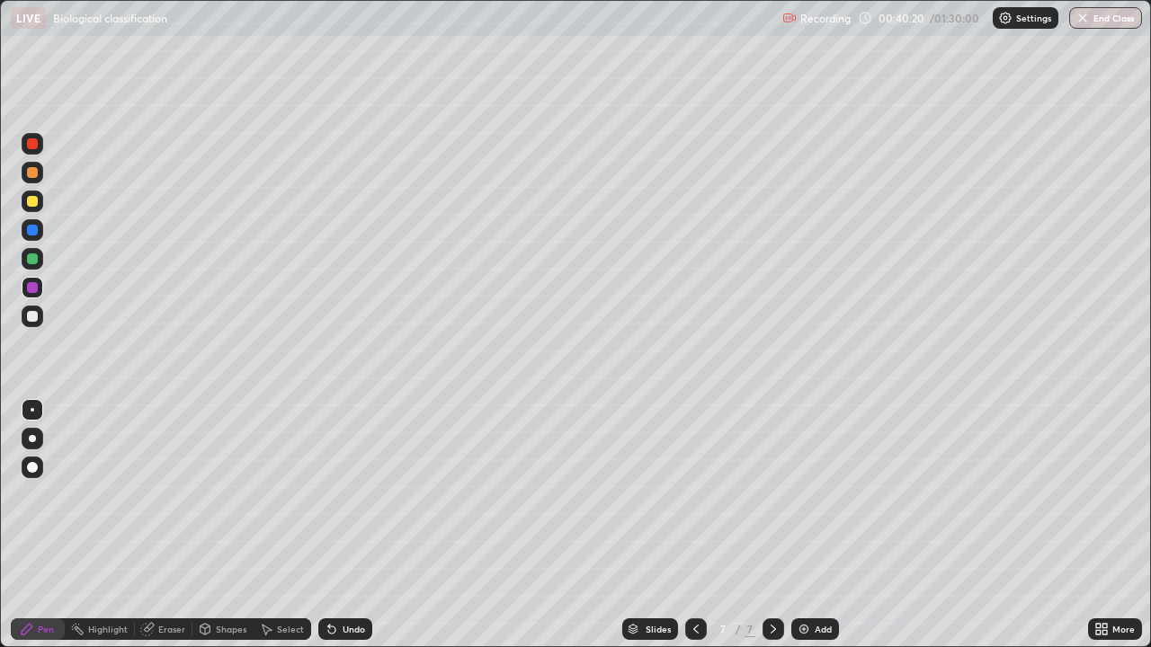
click at [796, 494] on img at bounding box center [803, 629] width 14 height 14
click at [33, 201] on div at bounding box center [32, 201] width 11 height 11
click at [36, 315] on div at bounding box center [32, 316] width 11 height 11
click at [39, 259] on div at bounding box center [33, 259] width 22 height 22
click at [328, 494] on icon at bounding box center [329, 626] width 2 height 2
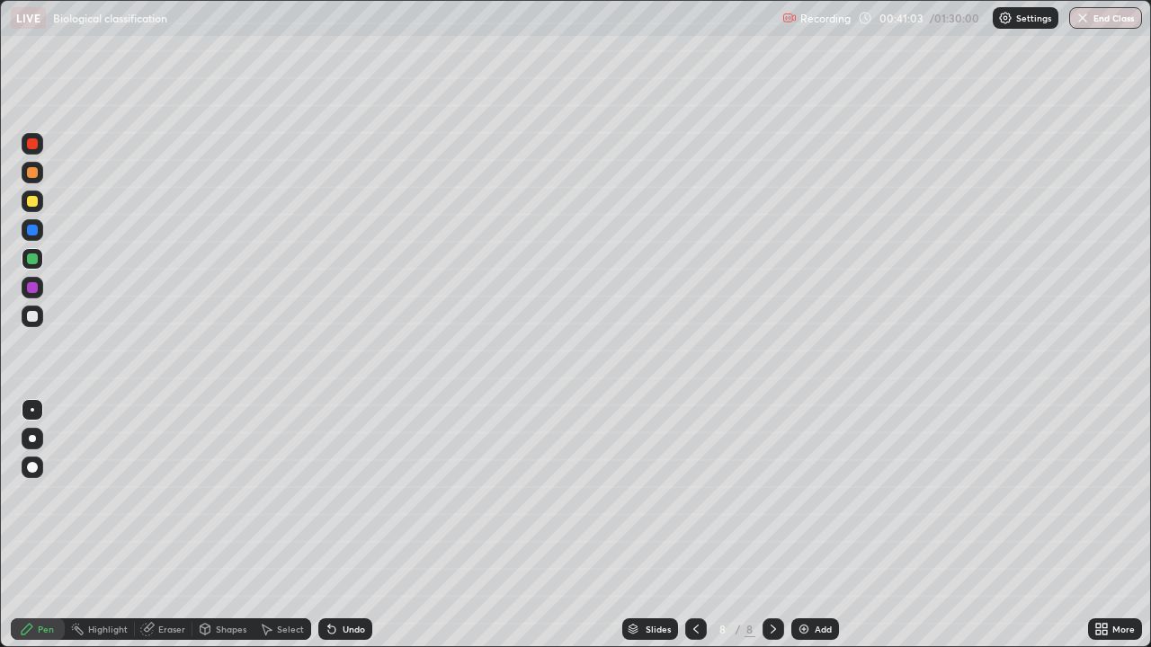
click at [328, 494] on icon at bounding box center [329, 626] width 2 height 2
click at [33, 316] on div at bounding box center [32, 316] width 11 height 11
click at [328, 494] on icon at bounding box center [329, 626] width 2 height 2
click at [33, 201] on div at bounding box center [32, 201] width 11 height 11
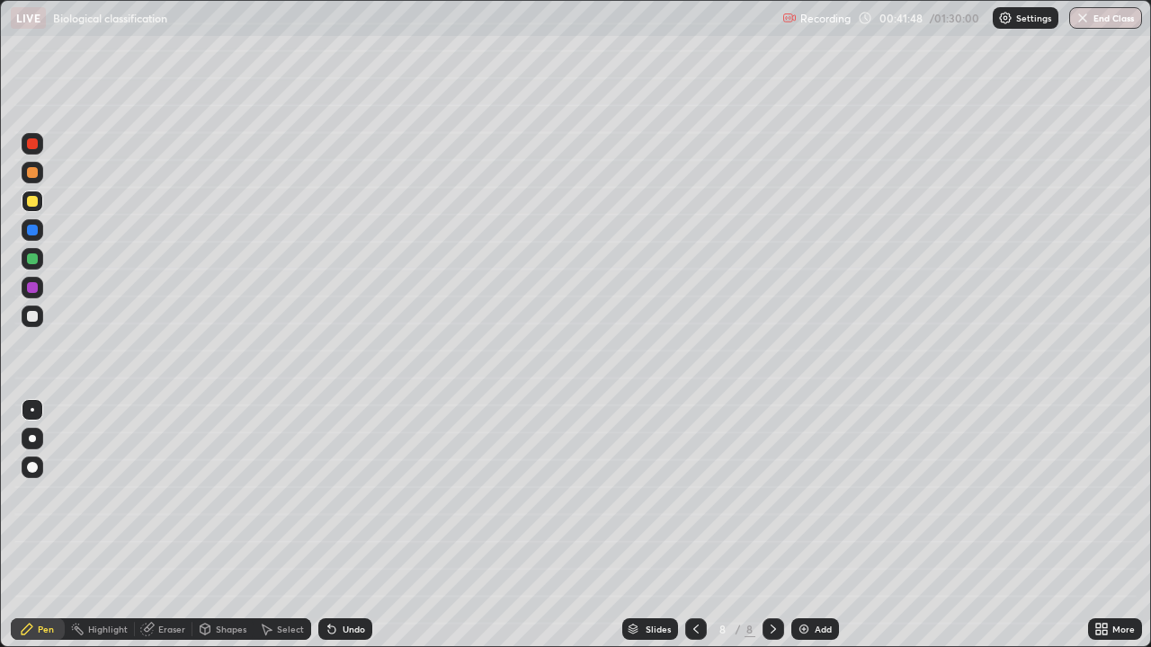
click at [35, 321] on div at bounding box center [32, 316] width 11 height 11
click at [34, 203] on div at bounding box center [32, 201] width 11 height 11
click at [36, 409] on div at bounding box center [33, 410] width 22 height 22
click at [39, 315] on div at bounding box center [33, 317] width 22 height 22
click at [37, 285] on div at bounding box center [32, 287] width 11 height 11
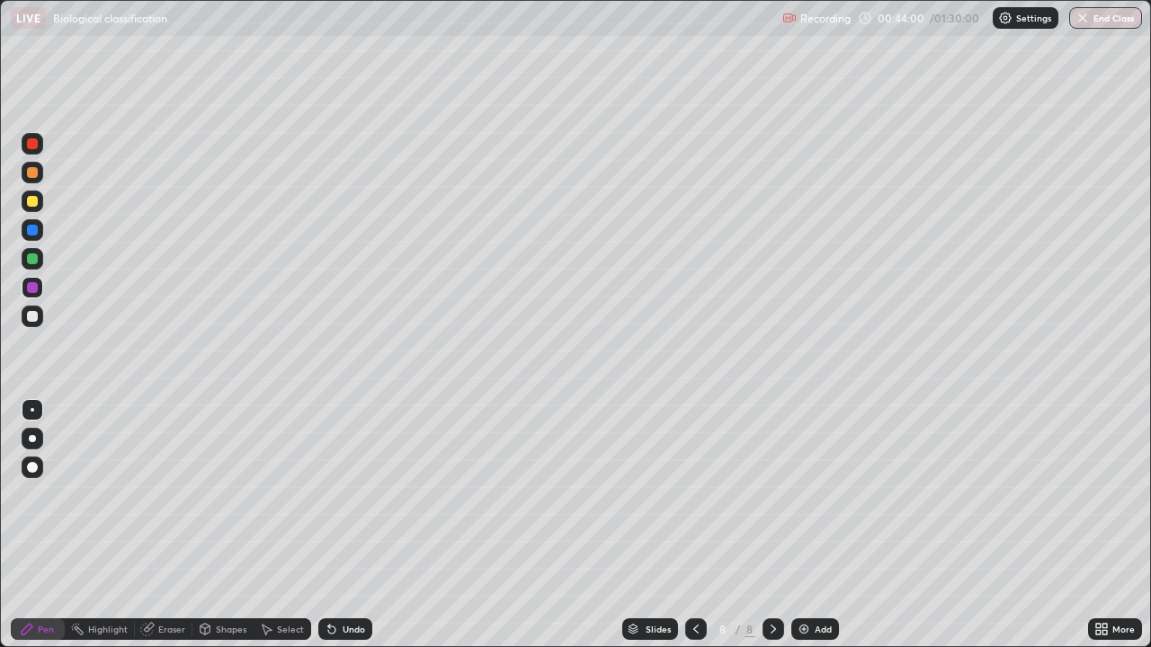
click at [798, 494] on img at bounding box center [803, 629] width 14 height 14
click at [694, 494] on icon at bounding box center [696, 629] width 14 height 14
click at [800, 494] on img at bounding box center [803, 629] width 14 height 14
click at [32, 209] on div at bounding box center [33, 202] width 22 height 22
click at [37, 315] on div at bounding box center [32, 316] width 11 height 11
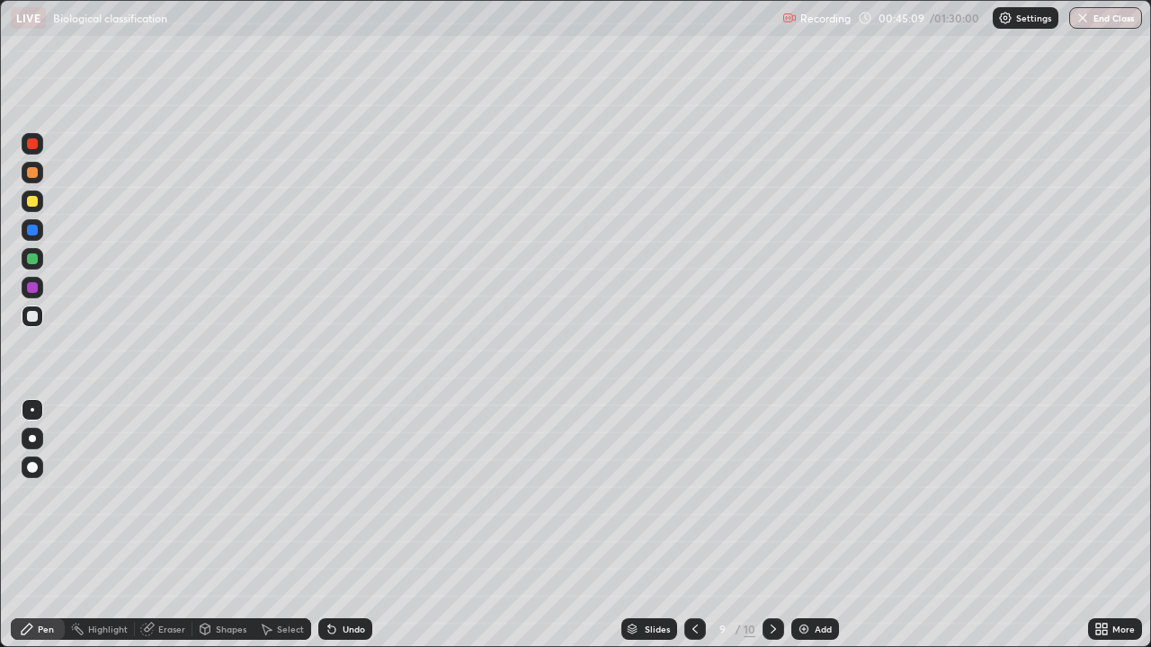
click at [40, 315] on div at bounding box center [33, 317] width 22 height 22
click at [325, 494] on icon at bounding box center [332, 629] width 14 height 14
click at [328, 494] on icon at bounding box center [331, 630] width 7 height 7
click at [27, 200] on div at bounding box center [32, 201] width 11 height 11
click at [37, 258] on div at bounding box center [32, 258] width 11 height 11
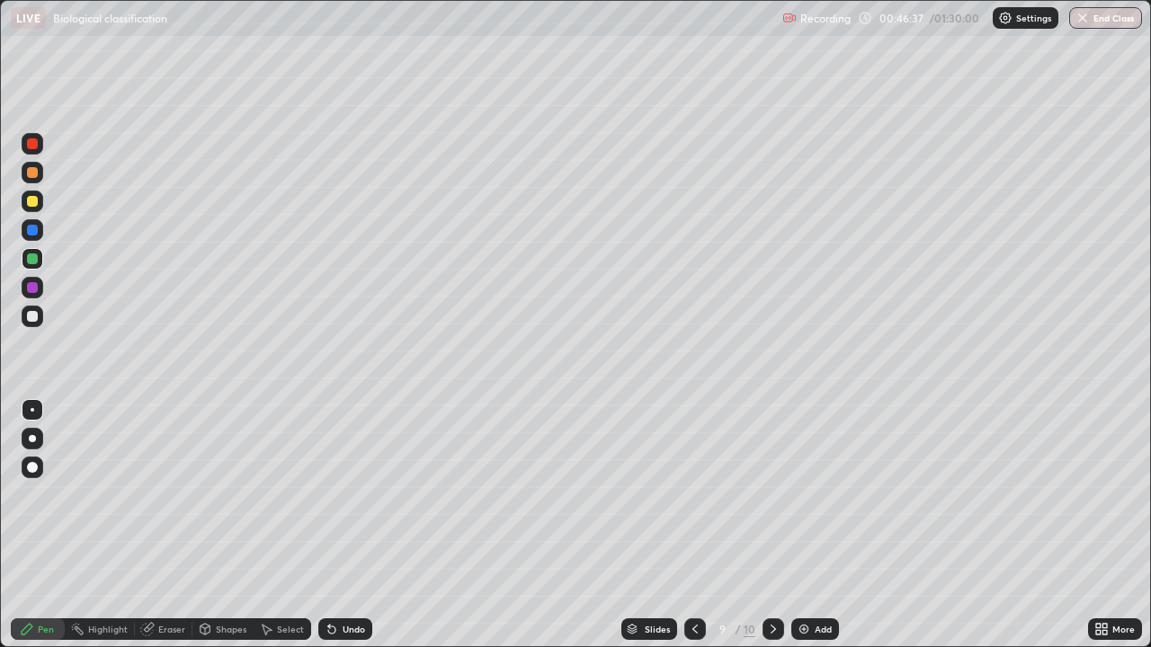
click at [39, 193] on div at bounding box center [33, 202] width 22 height 22
click at [33, 315] on div at bounding box center [32, 316] width 11 height 11
click at [26, 202] on div at bounding box center [33, 202] width 22 height 22
click at [32, 315] on div at bounding box center [32, 316] width 11 height 11
click at [804, 494] on img at bounding box center [803, 629] width 14 height 14
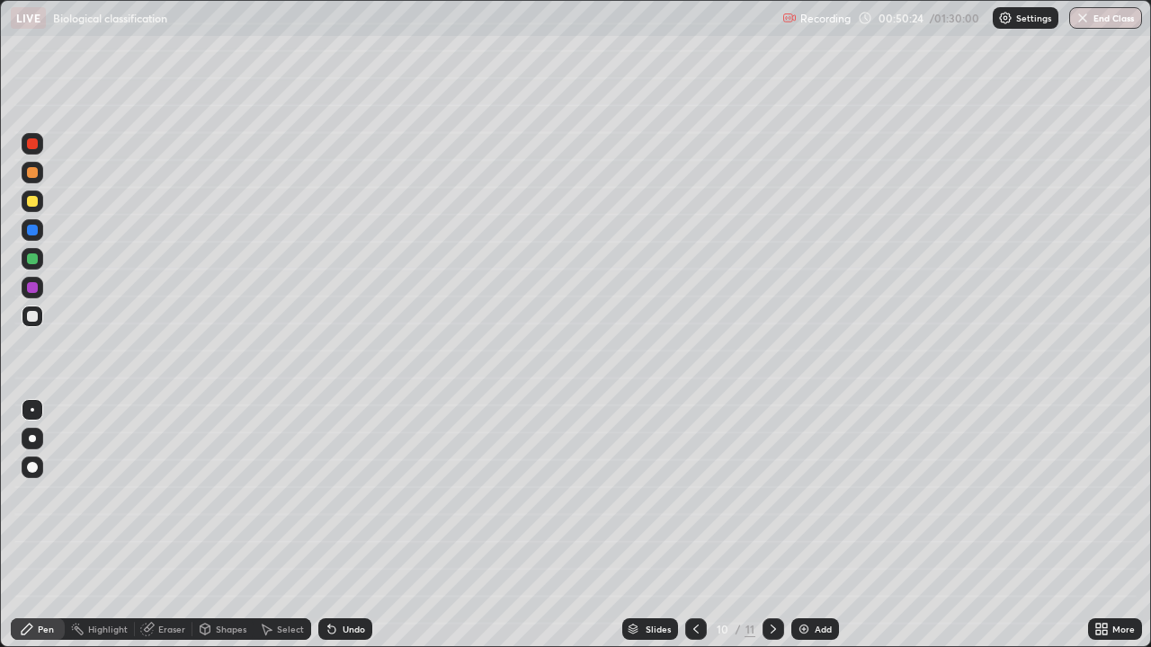
click at [33, 202] on div at bounding box center [32, 201] width 11 height 11
click at [328, 494] on icon at bounding box center [329, 626] width 2 height 2
click at [328, 494] on icon at bounding box center [331, 630] width 7 height 7
click at [31, 316] on div at bounding box center [32, 316] width 11 height 11
click at [37, 194] on div at bounding box center [33, 202] width 22 height 22
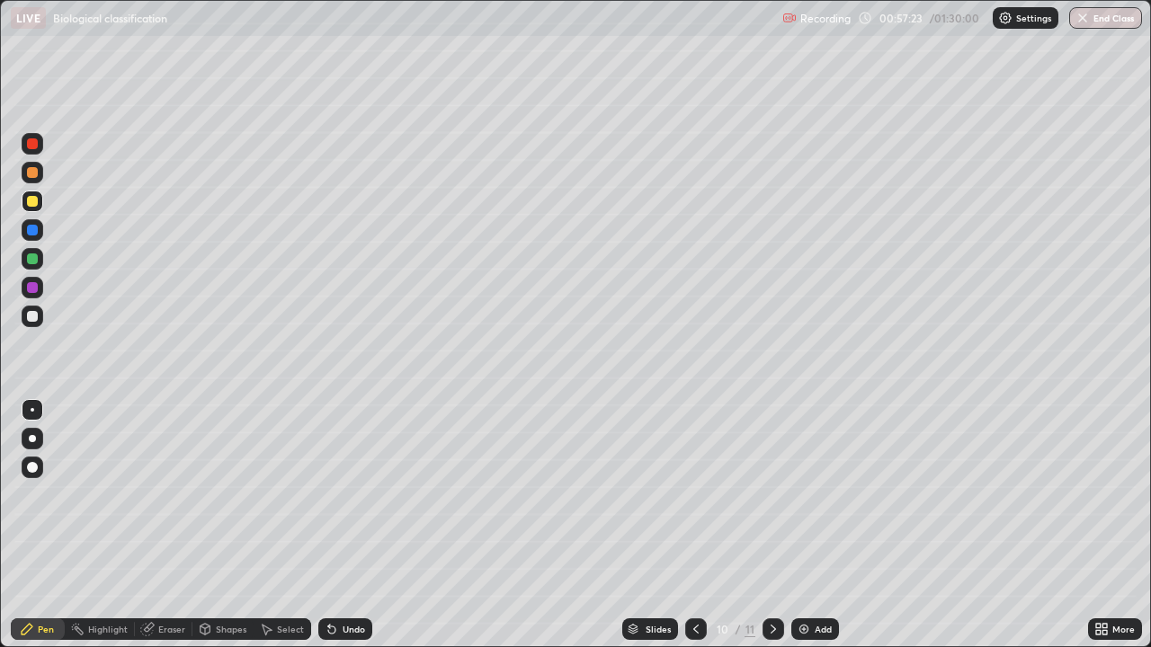
click at [31, 230] on div at bounding box center [32, 230] width 11 height 11
click at [35, 199] on div at bounding box center [32, 201] width 11 height 11
click at [328, 494] on icon at bounding box center [331, 630] width 7 height 7
click at [328, 494] on icon at bounding box center [329, 626] width 2 height 2
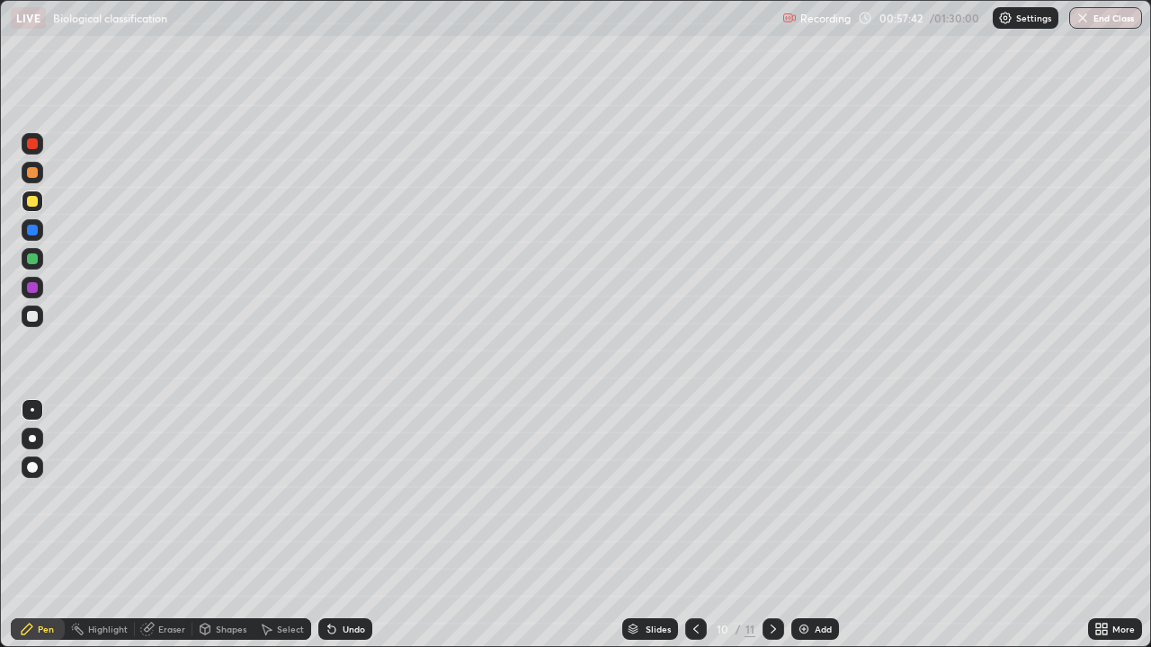
click at [328, 494] on icon at bounding box center [331, 630] width 7 height 7
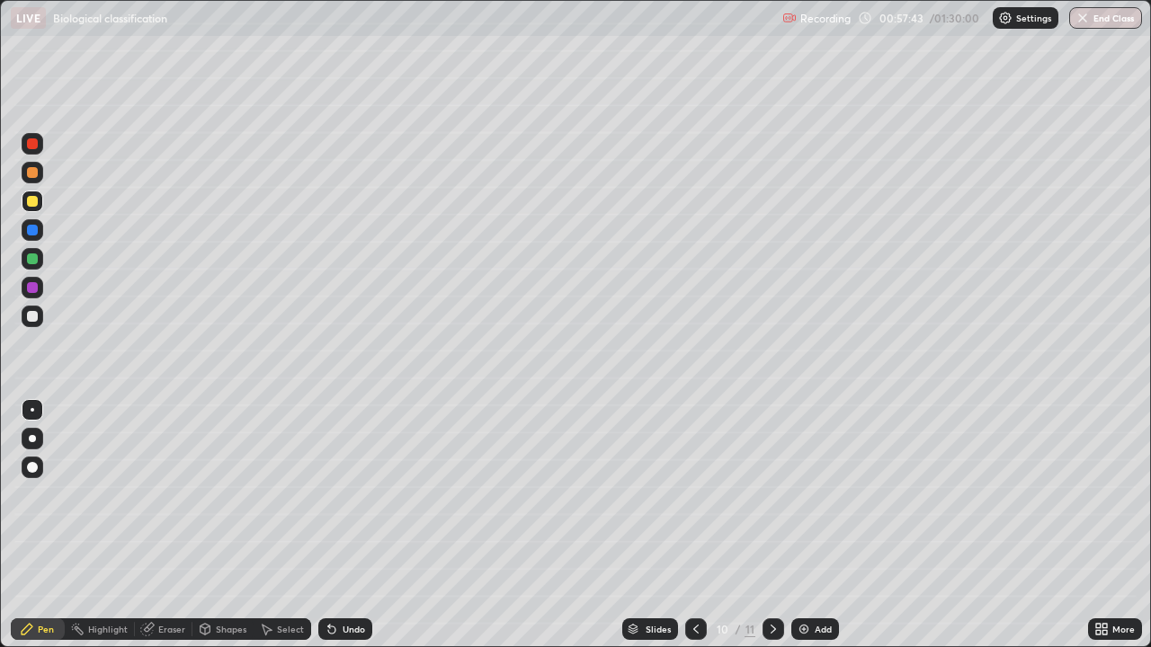
click at [328, 494] on icon at bounding box center [331, 630] width 7 height 7
click at [796, 494] on img at bounding box center [803, 629] width 14 height 14
click at [33, 198] on div at bounding box center [32, 201] width 11 height 11
click at [32, 199] on div at bounding box center [32, 201] width 11 height 11
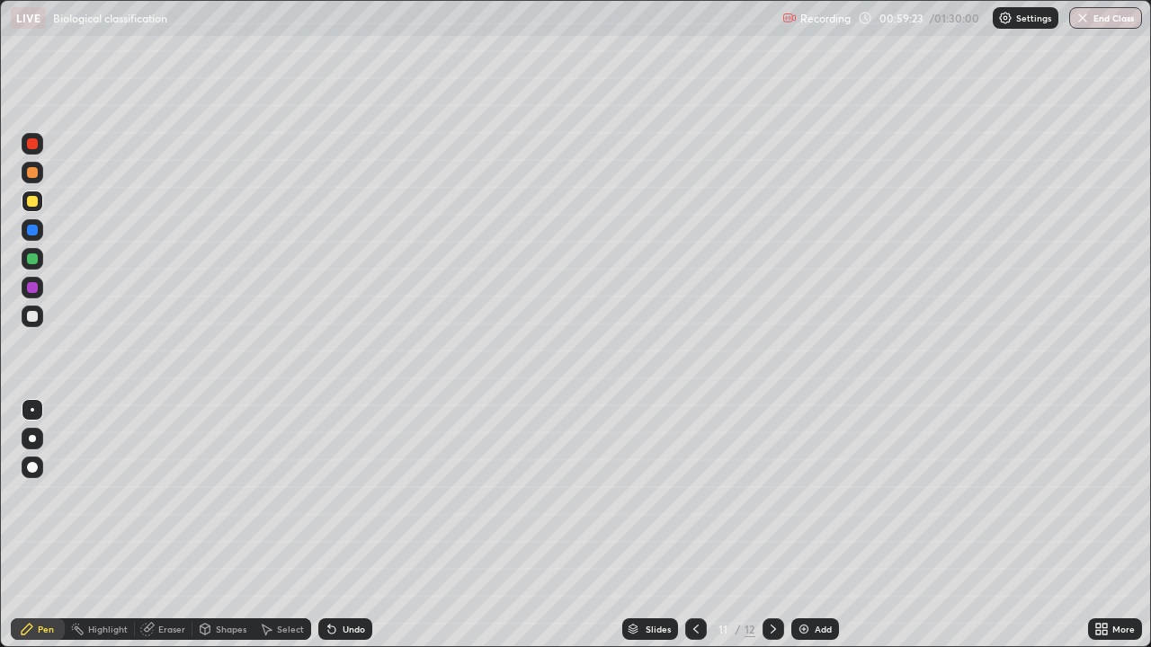
click at [38, 201] on div at bounding box center [33, 202] width 22 height 22
click at [32, 257] on div at bounding box center [32, 258] width 11 height 11
click at [33, 316] on div at bounding box center [32, 316] width 11 height 11
click at [35, 258] on div at bounding box center [32, 258] width 11 height 11
click at [32, 316] on div at bounding box center [32, 316] width 11 height 11
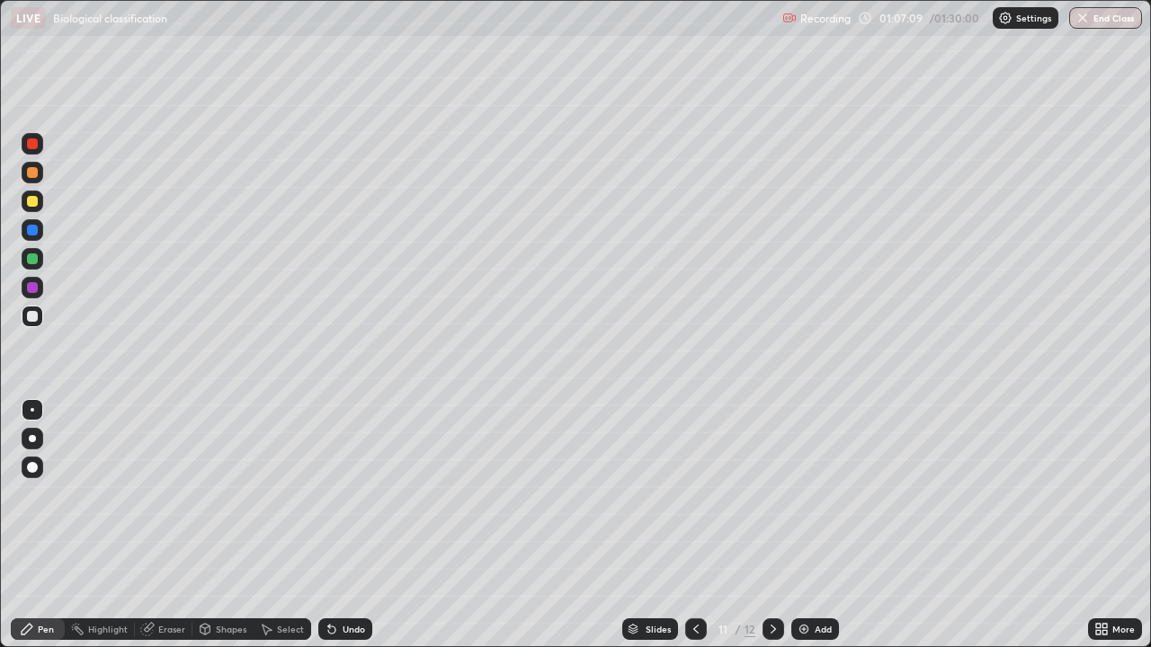
click at [800, 494] on img at bounding box center [803, 629] width 14 height 14
click at [37, 262] on div at bounding box center [32, 258] width 11 height 11
click at [32, 252] on div at bounding box center [33, 259] width 22 height 22
click at [38, 196] on div at bounding box center [33, 202] width 22 height 22
click at [40, 494] on div "Pen" at bounding box center [46, 629] width 16 height 9
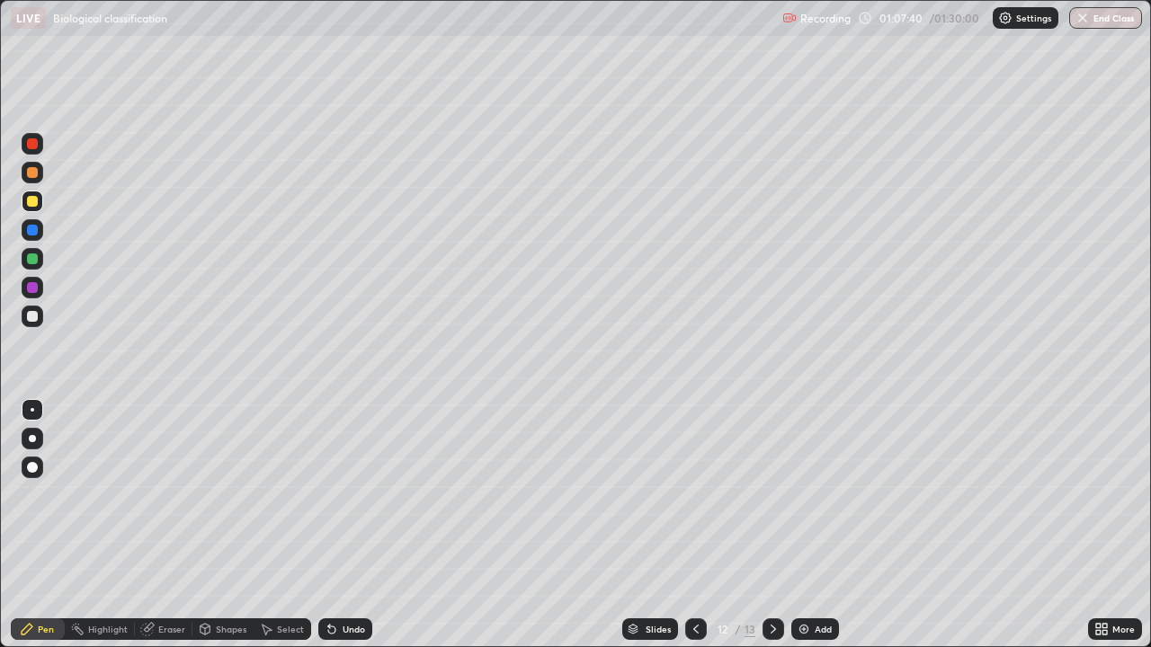
click at [33, 309] on div at bounding box center [33, 317] width 22 height 22
click at [32, 199] on div at bounding box center [32, 201] width 11 height 11
click at [29, 314] on div at bounding box center [32, 316] width 11 height 11
click at [31, 258] on div at bounding box center [32, 258] width 11 height 11
click at [326, 494] on icon at bounding box center [332, 629] width 14 height 14
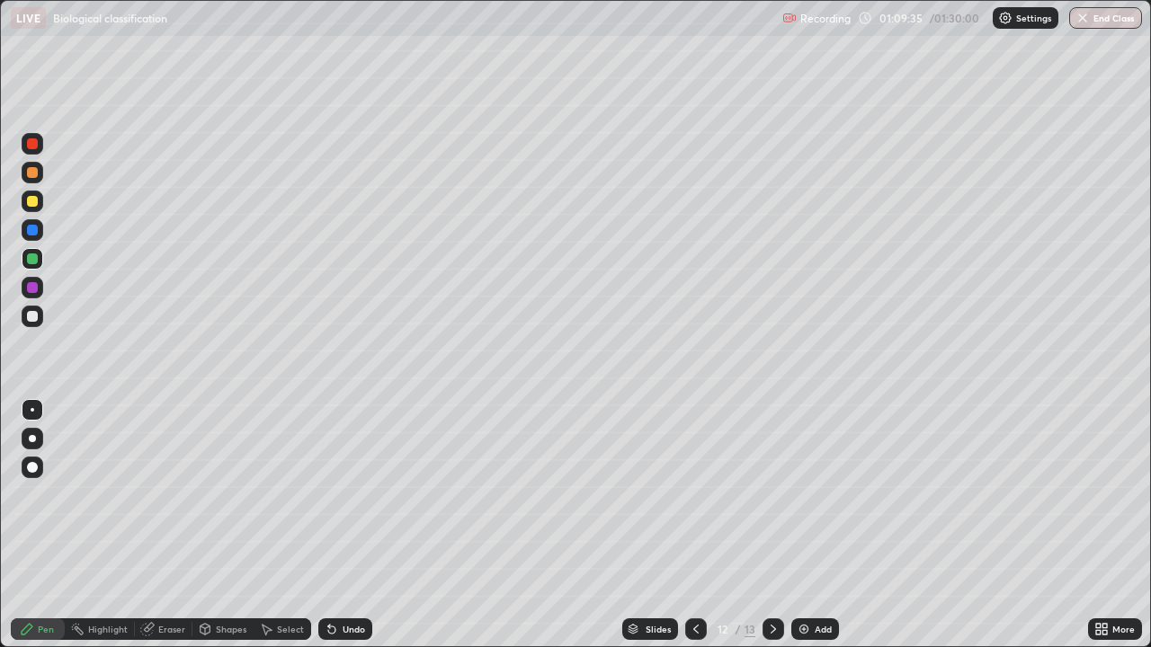
click at [36, 312] on div at bounding box center [32, 316] width 11 height 11
click at [796, 494] on img at bounding box center [803, 629] width 14 height 14
click at [33, 199] on div at bounding box center [32, 201] width 11 height 11
click at [32, 314] on div at bounding box center [32, 316] width 11 height 11
click at [41, 312] on div at bounding box center [33, 317] width 22 height 22
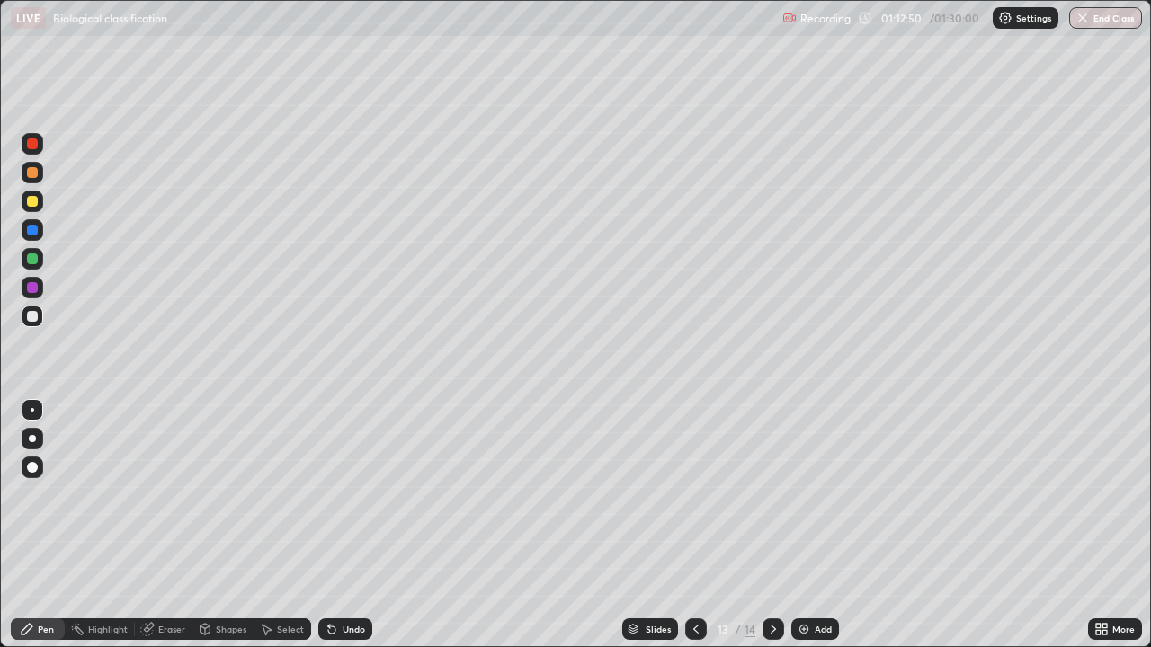
click at [36, 250] on div at bounding box center [33, 259] width 22 height 22
click at [42, 318] on div at bounding box center [33, 317] width 22 height 22
click at [30, 202] on div at bounding box center [32, 201] width 11 height 11
click at [41, 314] on div at bounding box center [33, 317] width 22 height 22
click at [35, 258] on div at bounding box center [32, 258] width 11 height 11
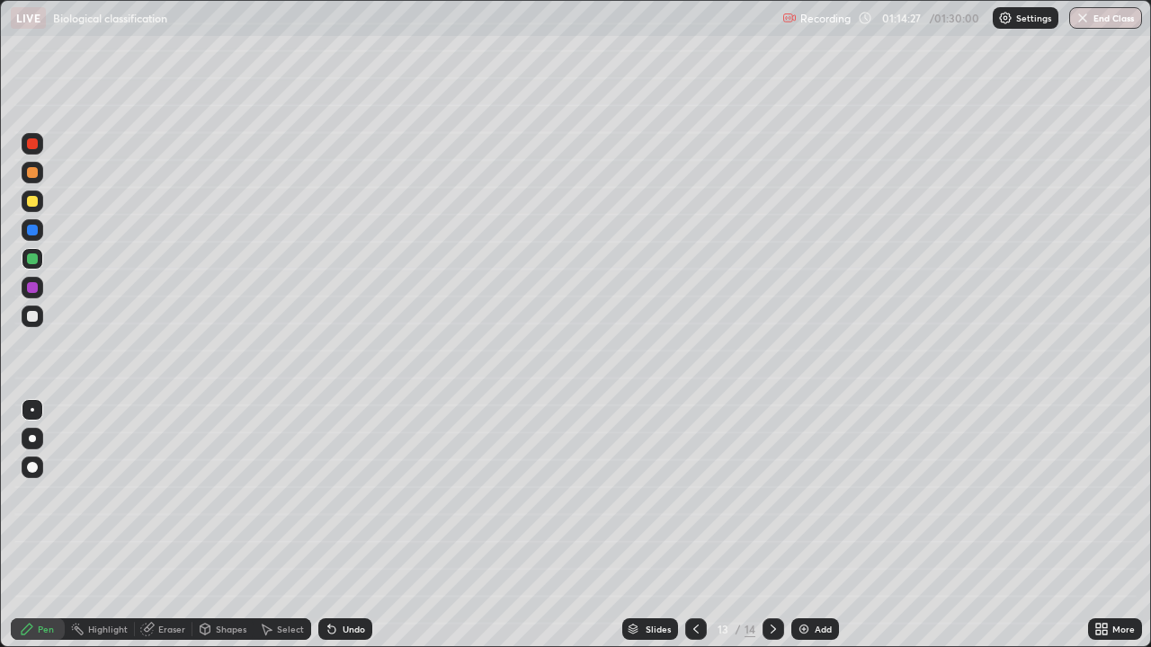
click at [40, 311] on div at bounding box center [33, 317] width 22 height 22
click at [35, 253] on div at bounding box center [33, 259] width 22 height 22
click at [35, 314] on div at bounding box center [32, 316] width 11 height 11
click at [255, 494] on div "Select" at bounding box center [282, 629] width 58 height 22
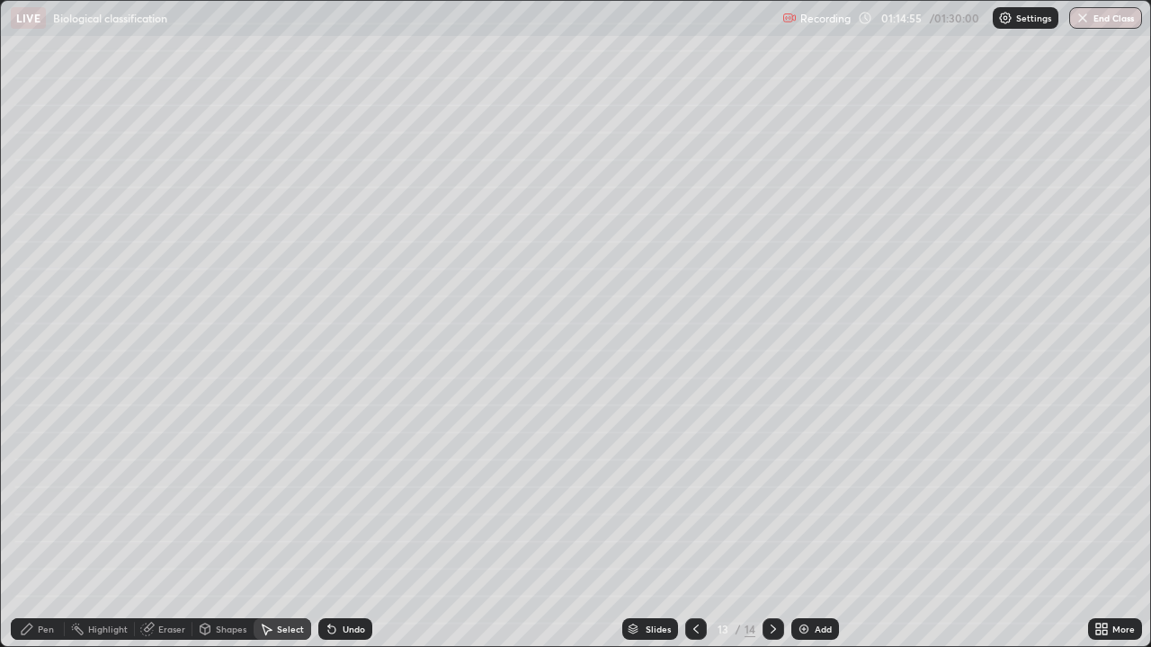
click at [265, 494] on icon at bounding box center [267, 630] width 10 height 11
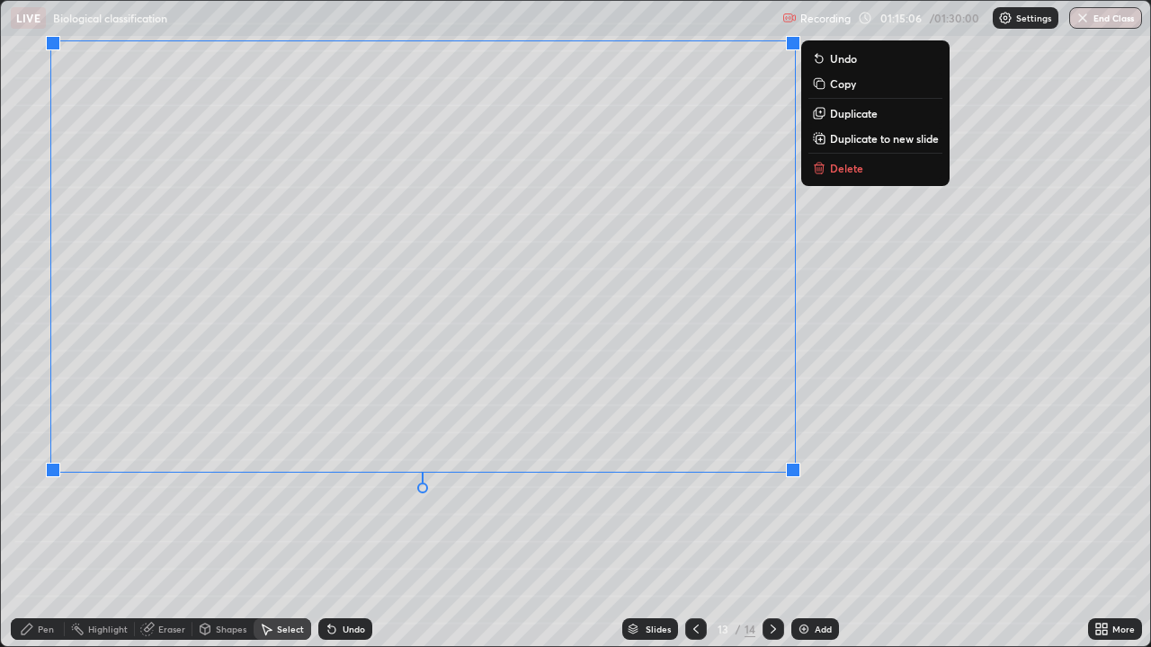
click at [35, 494] on div "Pen" at bounding box center [38, 629] width 54 height 22
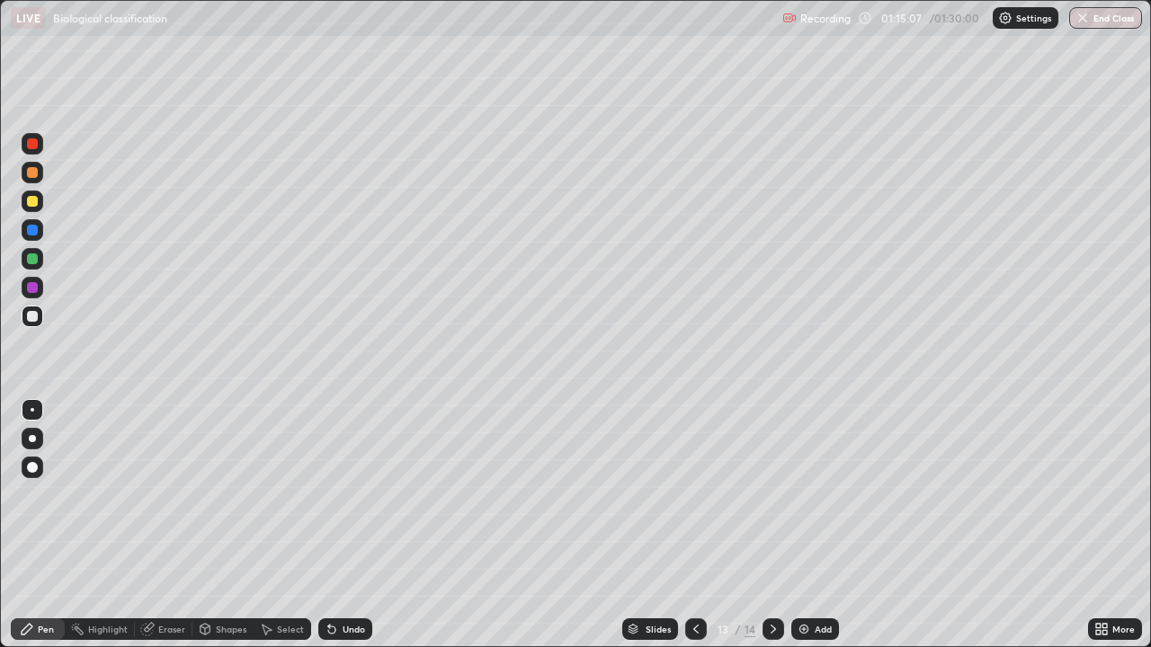
click at [36, 200] on div at bounding box center [32, 201] width 11 height 11
click at [796, 494] on img at bounding box center [803, 629] width 14 height 14
click at [34, 202] on div at bounding box center [32, 201] width 11 height 11
click at [37, 312] on div at bounding box center [32, 316] width 11 height 11
click at [34, 230] on div at bounding box center [32, 230] width 11 height 11
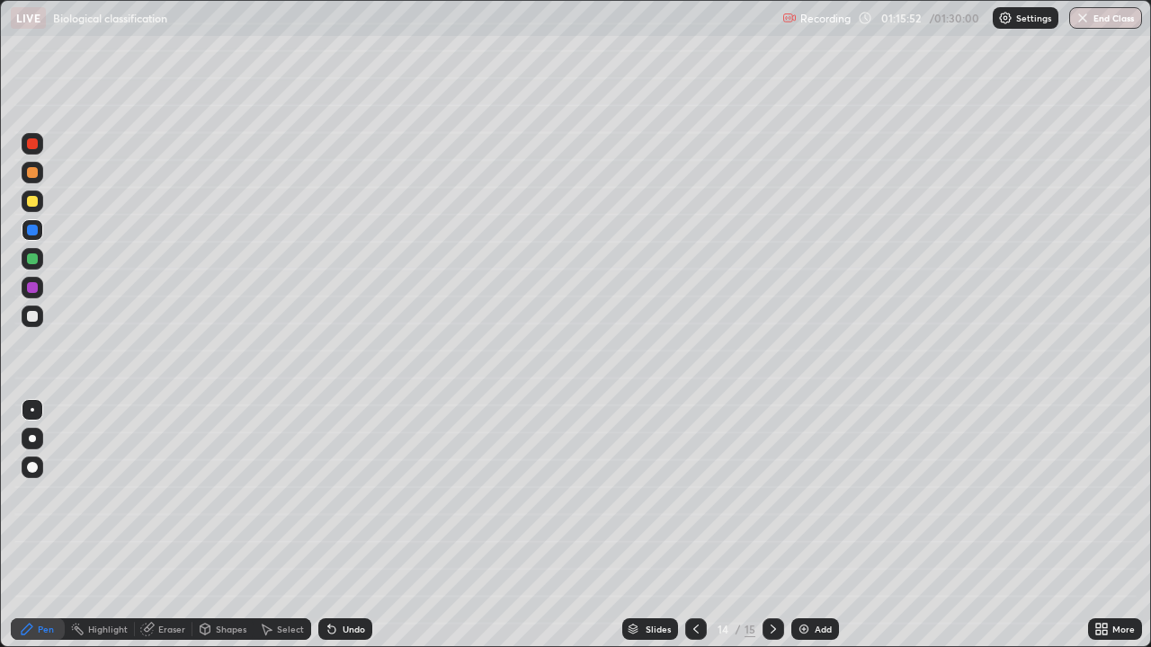
click at [41, 312] on div at bounding box center [33, 317] width 22 height 22
click at [35, 314] on div at bounding box center [32, 316] width 11 height 11
click at [31, 259] on div at bounding box center [32, 258] width 11 height 11
click at [35, 311] on div at bounding box center [32, 316] width 11 height 11
click at [34, 193] on div at bounding box center [33, 202] width 22 height 22
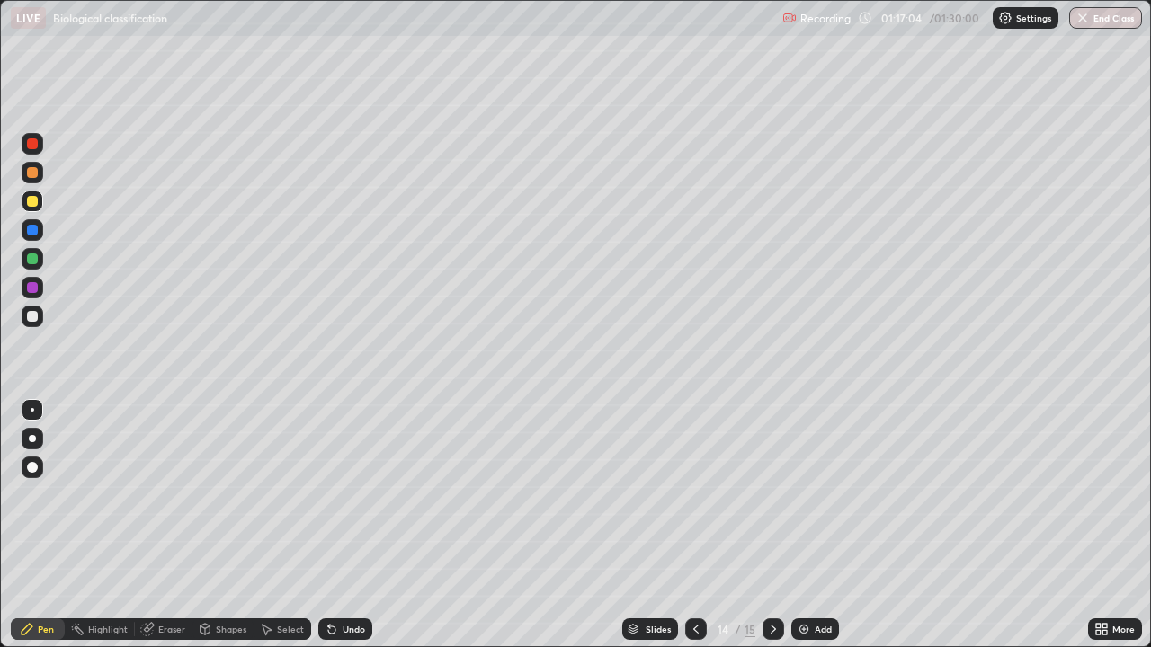
click at [32, 311] on div at bounding box center [32, 316] width 11 height 11
click at [33, 254] on div at bounding box center [32, 258] width 11 height 11
click at [694, 494] on icon at bounding box center [696, 629] width 14 height 14
click at [763, 494] on div at bounding box center [773, 629] width 22 height 22
click at [696, 494] on icon at bounding box center [696, 629] width 14 height 14
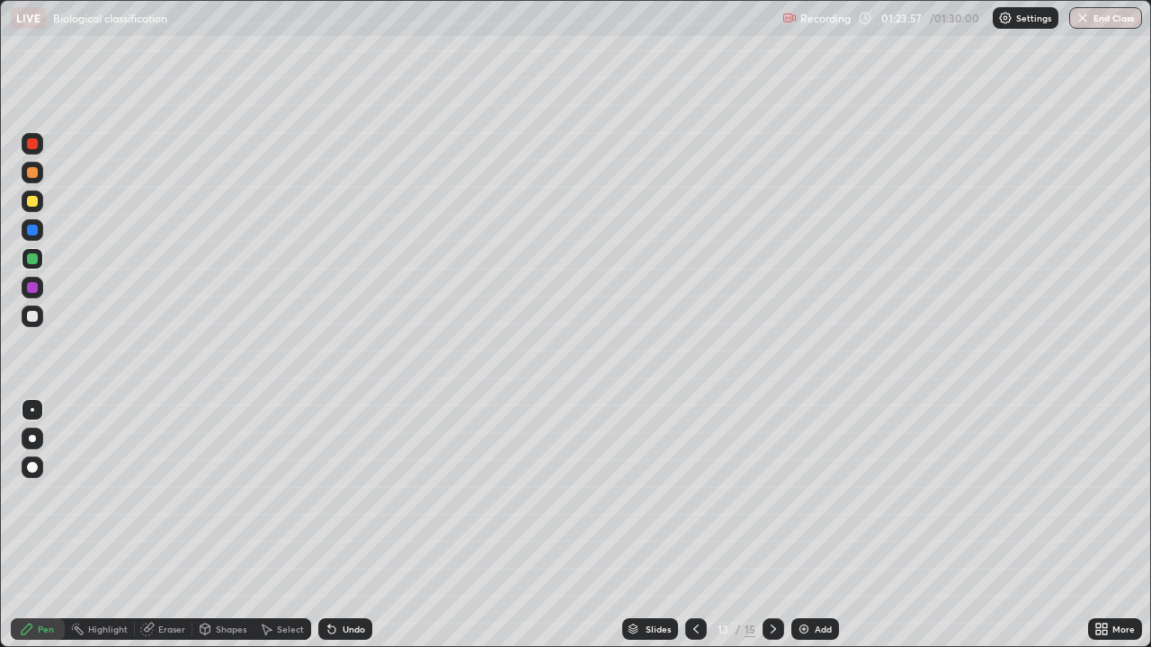
click at [689, 494] on div at bounding box center [696, 629] width 22 height 22
click at [33, 494] on div at bounding box center [32, 504] width 29 height 216
click at [1107, 18] on button "End Class" at bounding box center [1105, 18] width 73 height 22
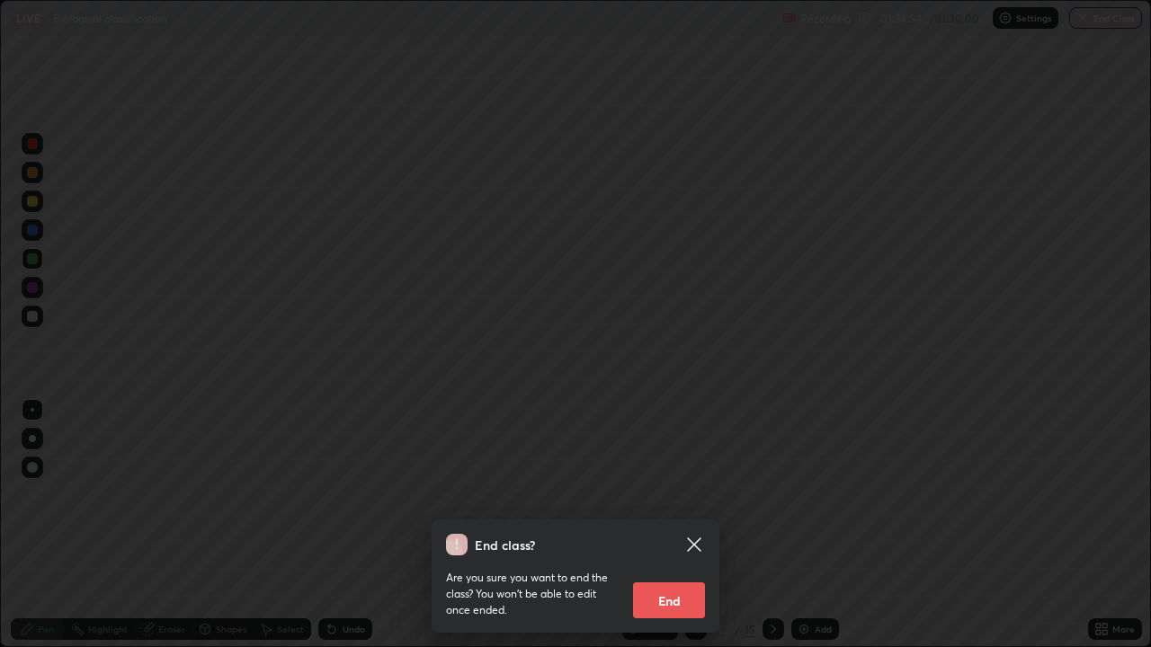
click at [680, 494] on button "End" at bounding box center [669, 600] width 72 height 36
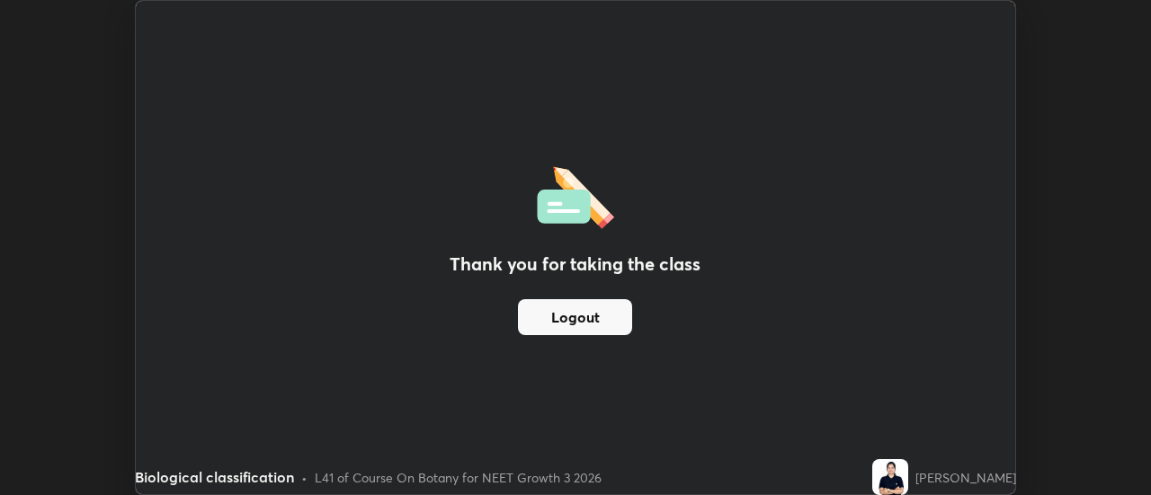
scroll to position [89396, 88740]
